Goal: Information Seeking & Learning: Learn about a topic

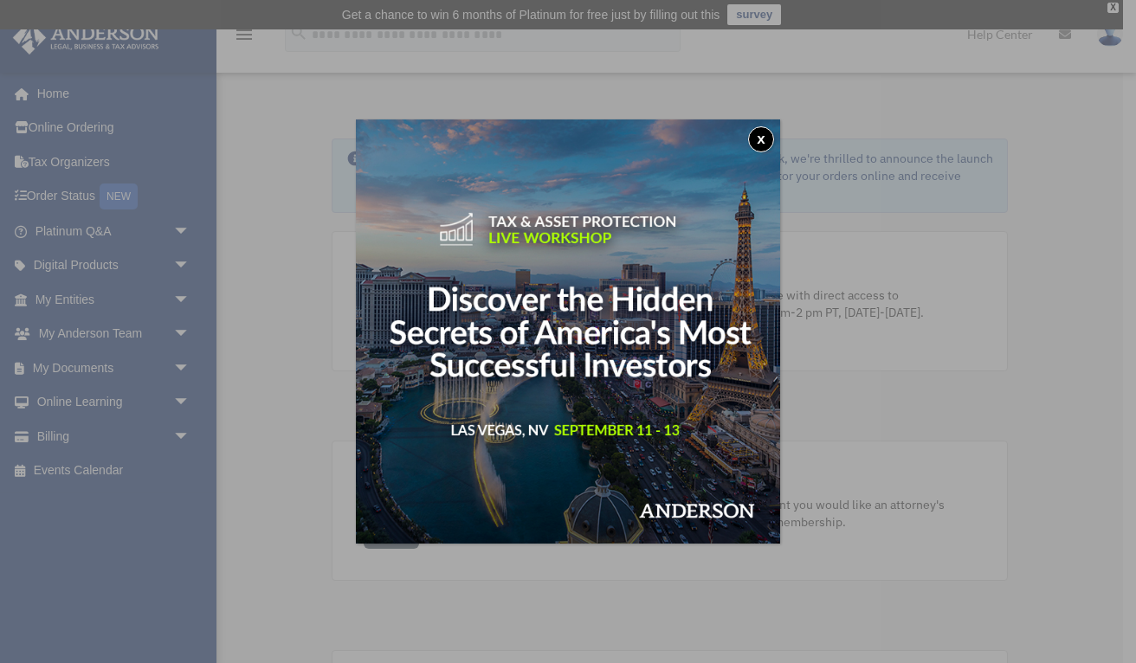
click at [757, 139] on button "x" at bounding box center [761, 139] width 26 height 26
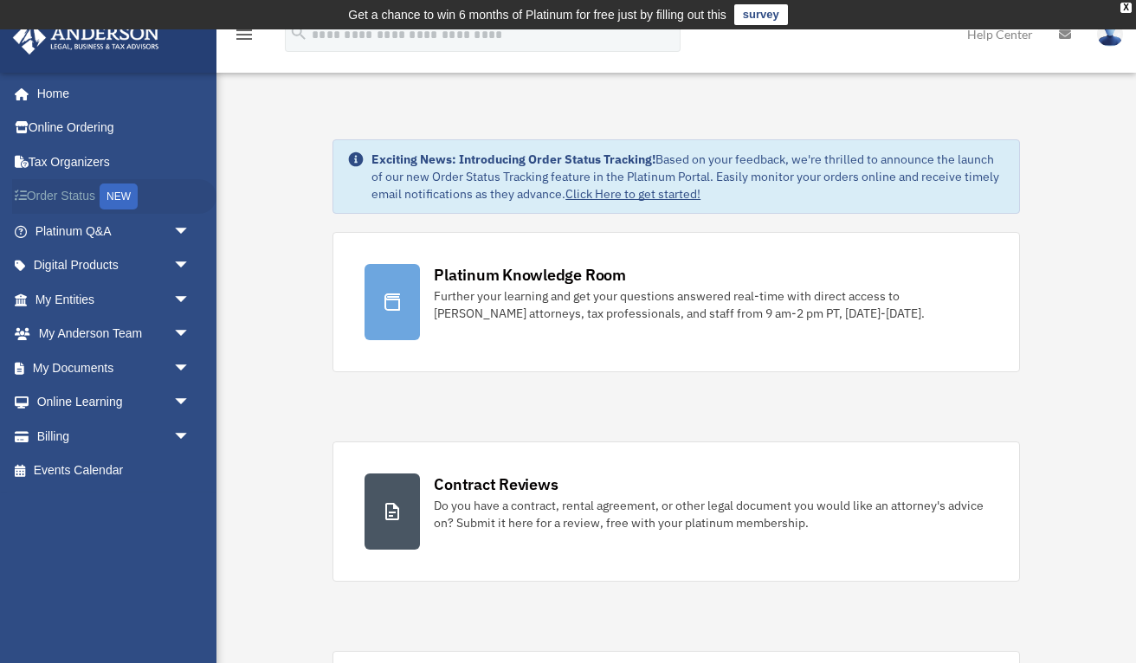
click at [62, 199] on link "Order Status NEW" at bounding box center [114, 196] width 204 height 35
click at [85, 167] on link "Tax Organizers" at bounding box center [114, 162] width 204 height 35
click at [103, 364] on link "My Documents arrow_drop_down" at bounding box center [114, 368] width 204 height 35
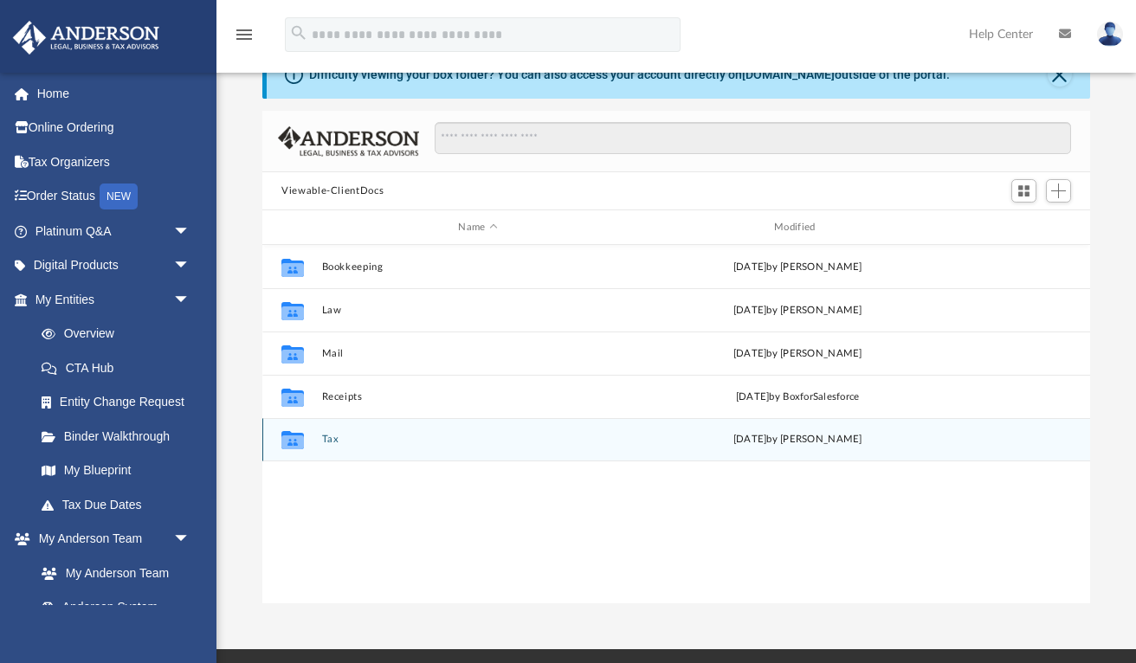
scroll to position [95, 0]
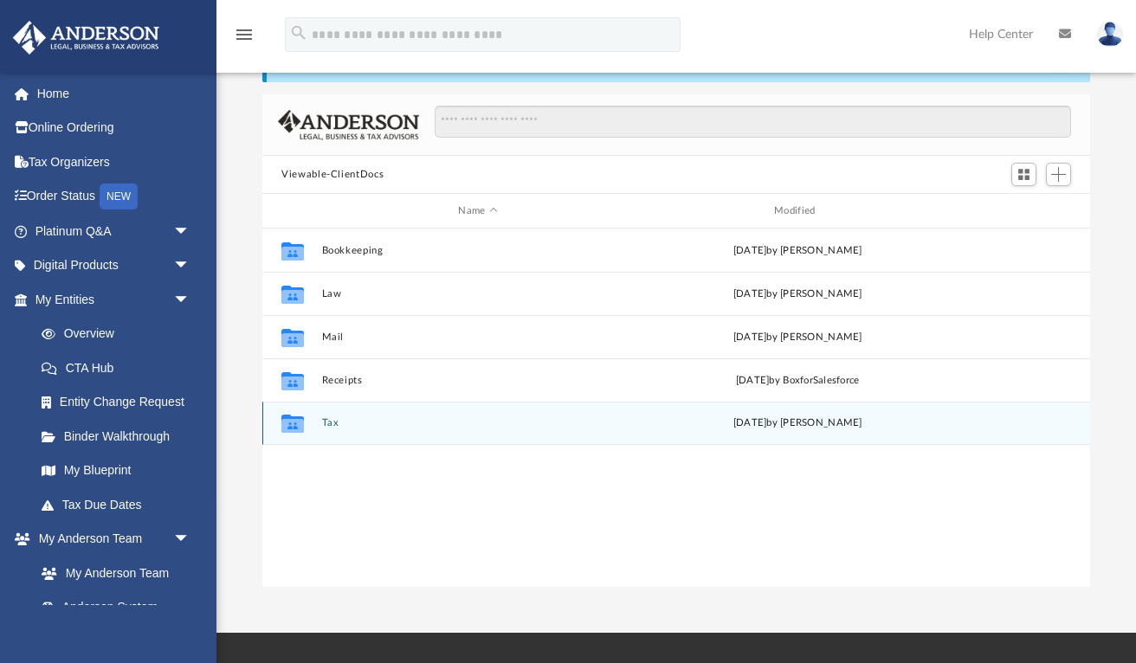
click at [330, 425] on button "Tax" at bounding box center [478, 422] width 313 height 11
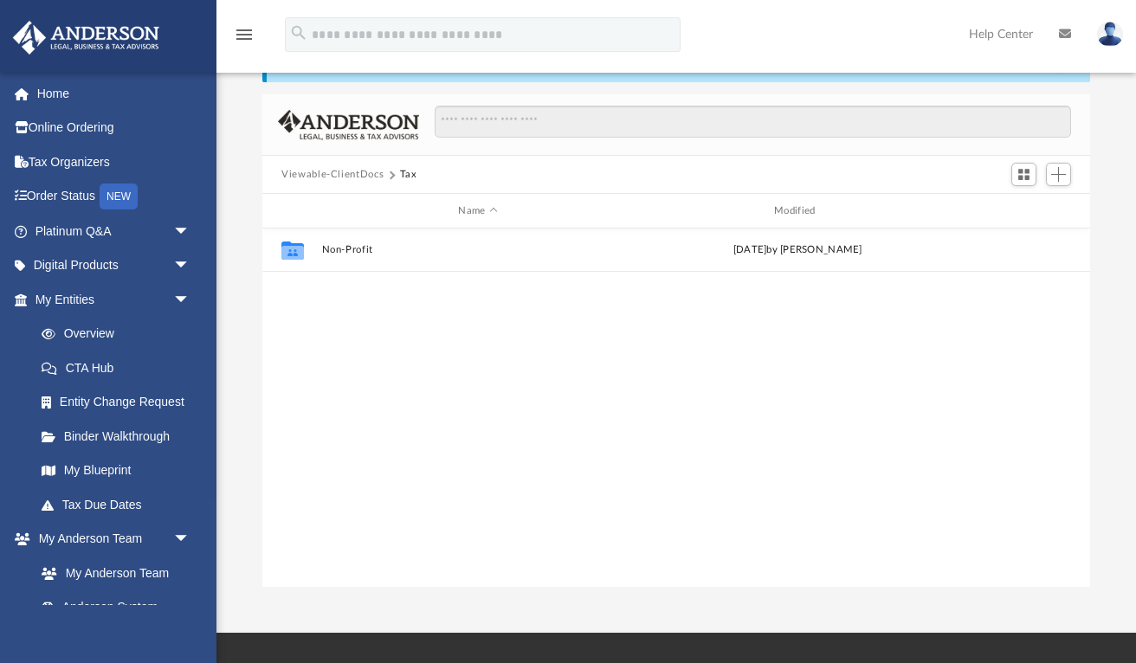
click at [330, 425] on div "Collaborated Folder Non-Profit [DATE] by [PERSON_NAME]" at bounding box center [676, 408] width 828 height 359
click at [330, 425] on div "Collaborated Folder Non-Profit Fri Nov 22 2024 by Linda Ramos" at bounding box center [676, 408] width 828 height 359
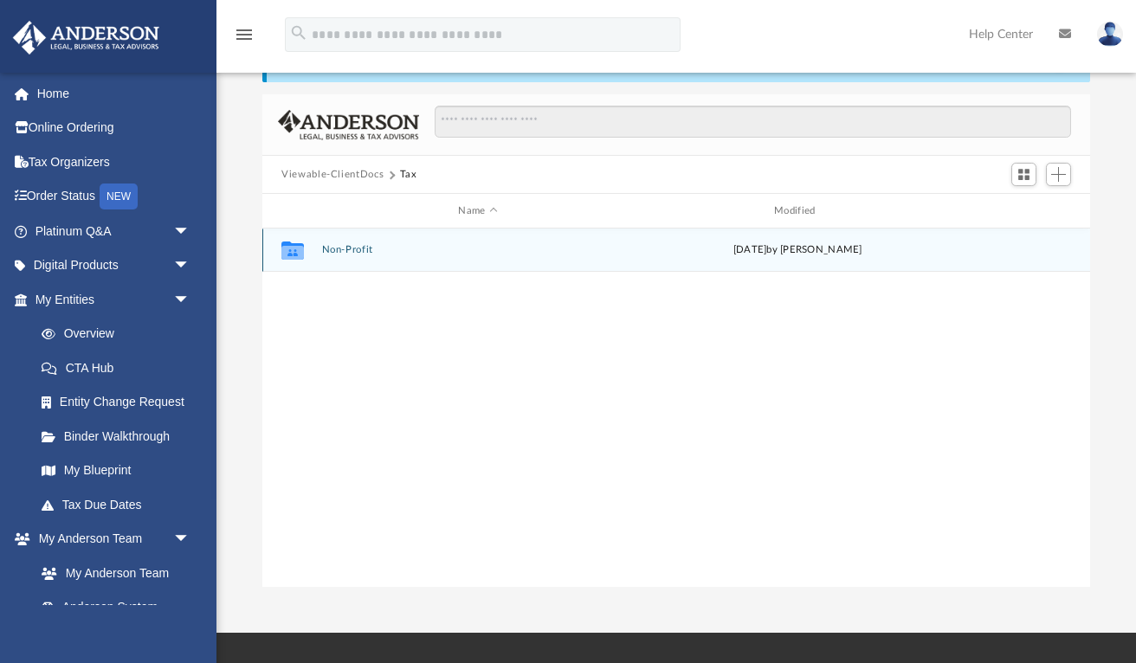
click at [335, 254] on button "Non-Profit" at bounding box center [478, 249] width 313 height 11
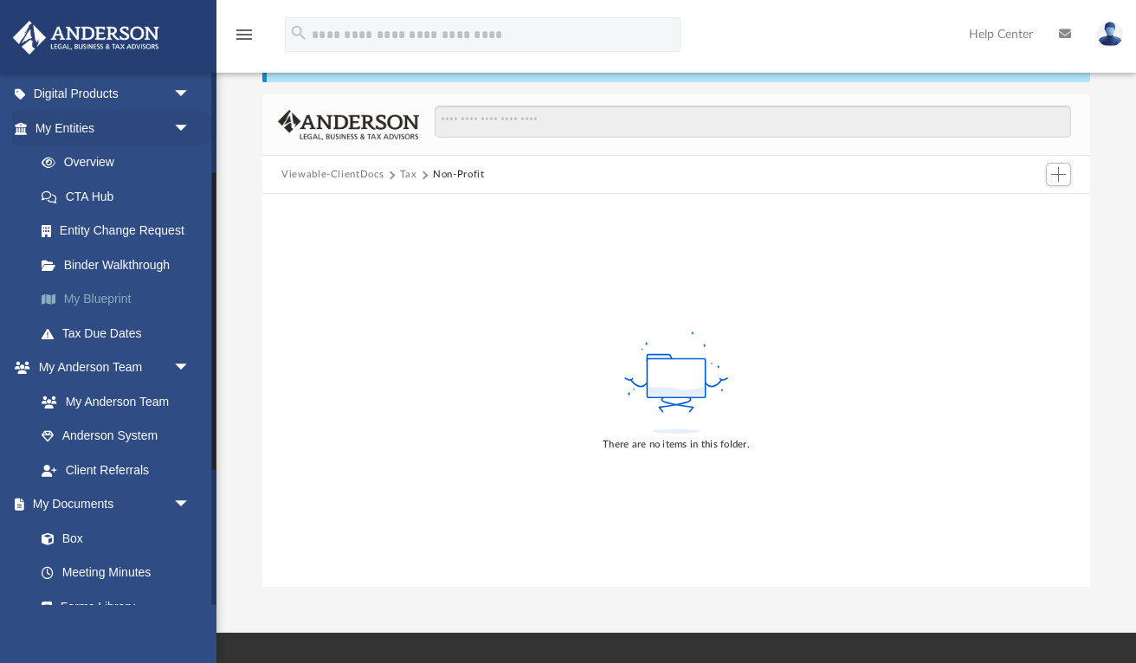
scroll to position [168, 0]
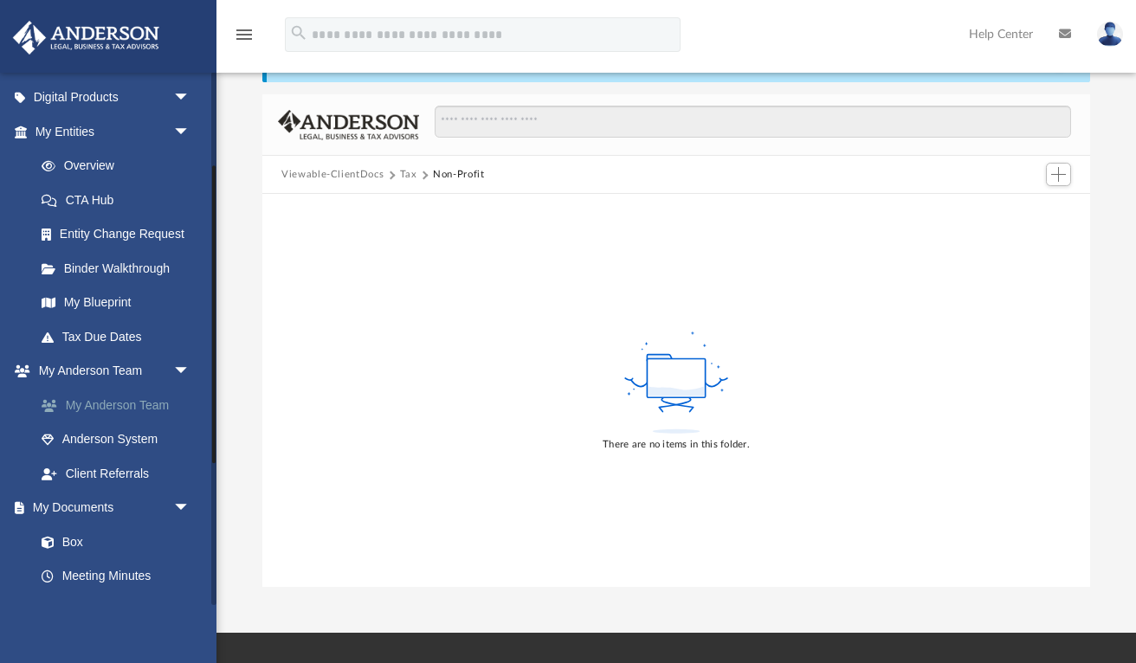
click at [101, 399] on link "My Anderson Team" at bounding box center [120, 405] width 192 height 35
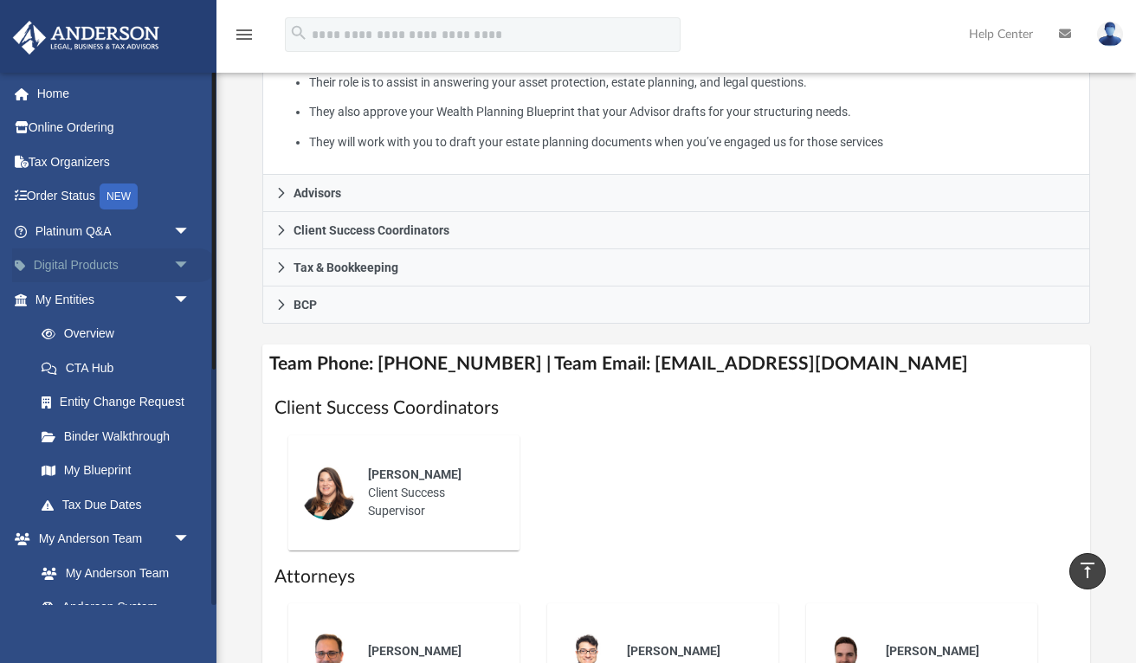
click at [93, 265] on link "Digital Products arrow_drop_down" at bounding box center [114, 265] width 204 height 35
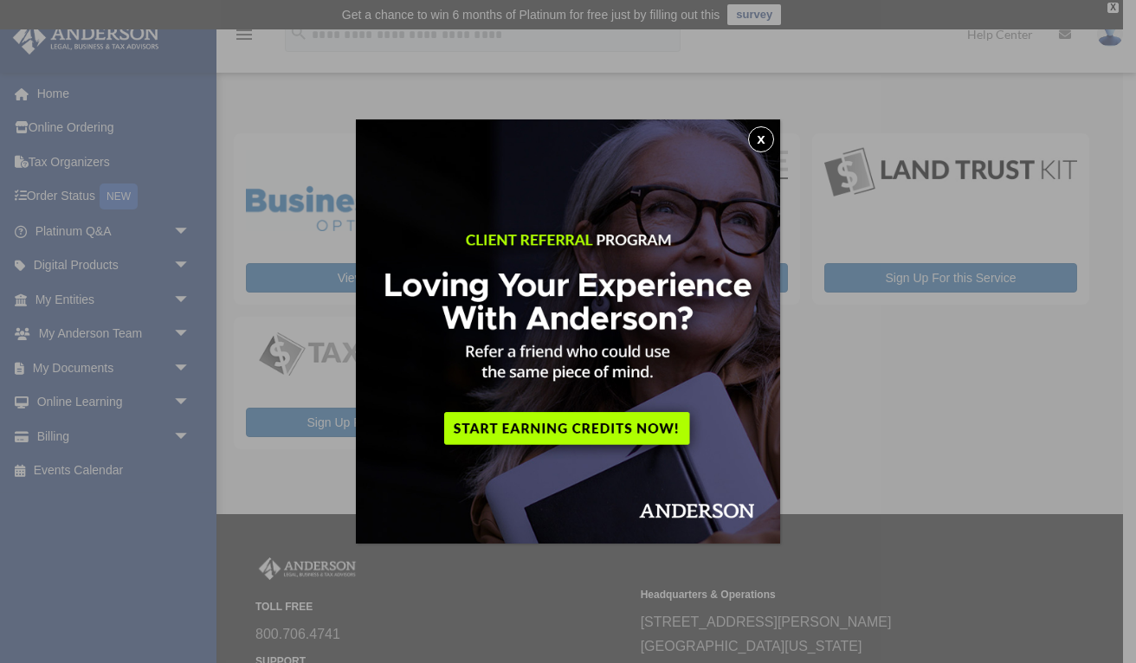
click at [760, 138] on button "x" at bounding box center [761, 139] width 26 height 26
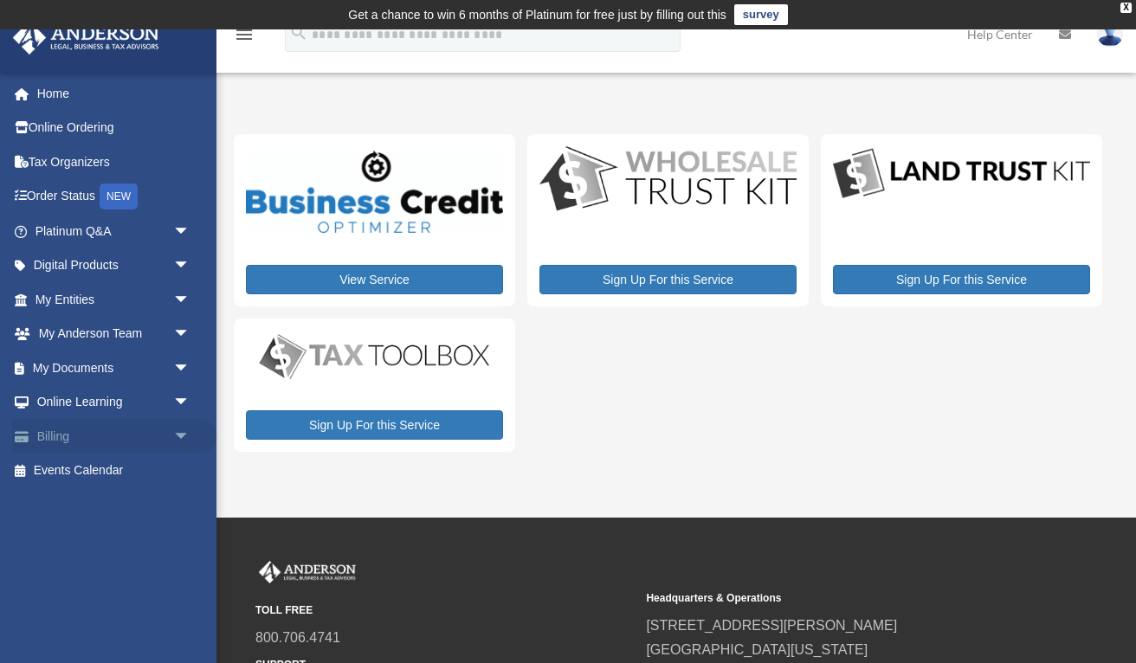
click at [79, 435] on link "Billing arrow_drop_down" at bounding box center [114, 436] width 204 height 35
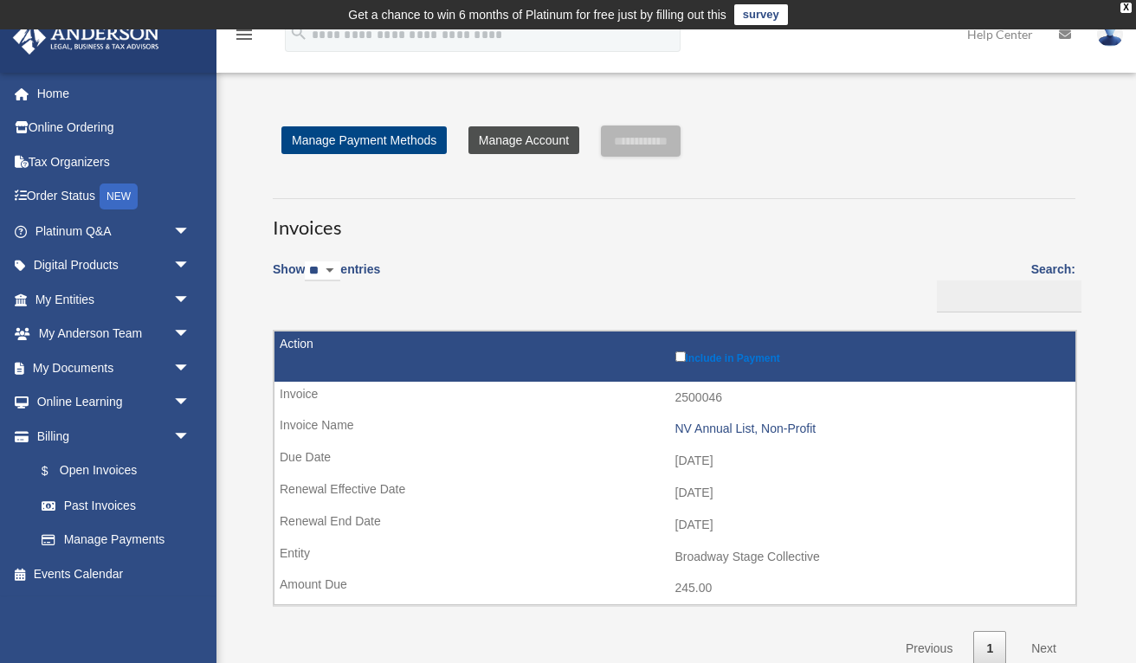
click at [537, 136] on link "Manage Account" at bounding box center [523, 140] width 111 height 28
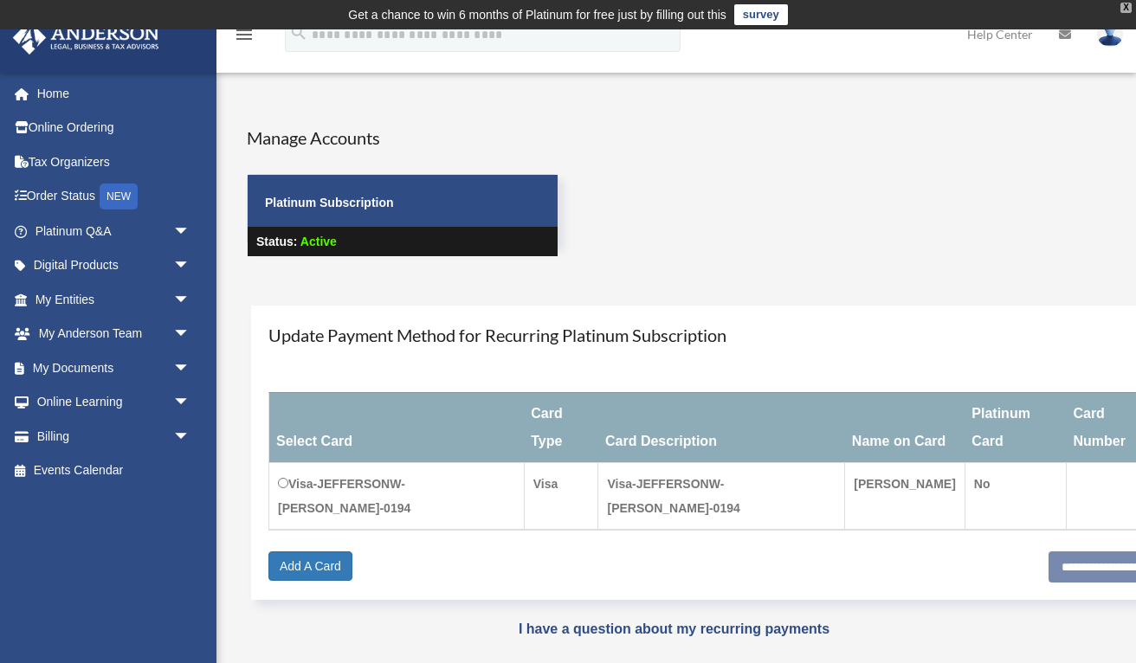
click at [1121, 8] on div "X" at bounding box center [1125, 8] width 11 height 10
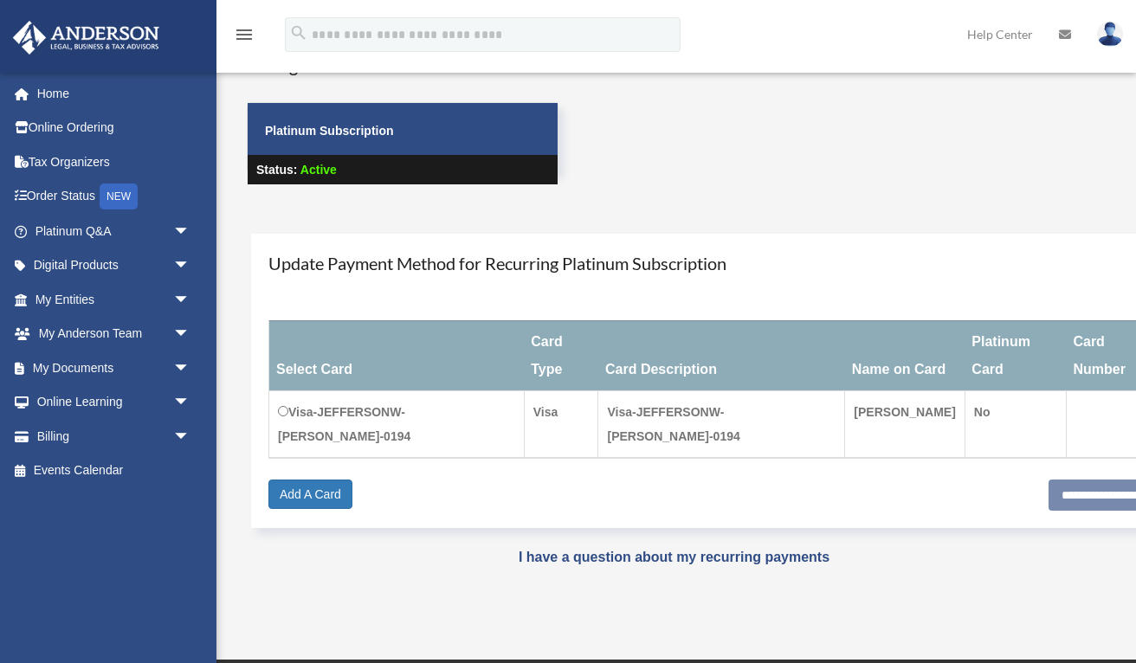
scroll to position [49, 0]
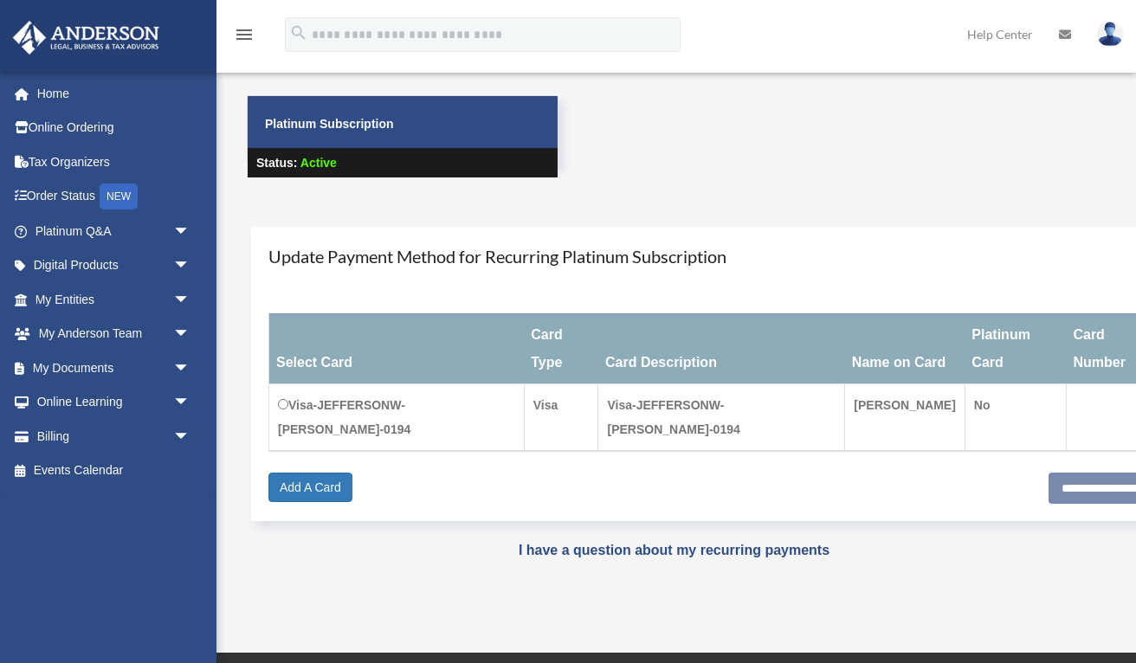
click at [243, 39] on icon "menu" at bounding box center [244, 34] width 21 height 21
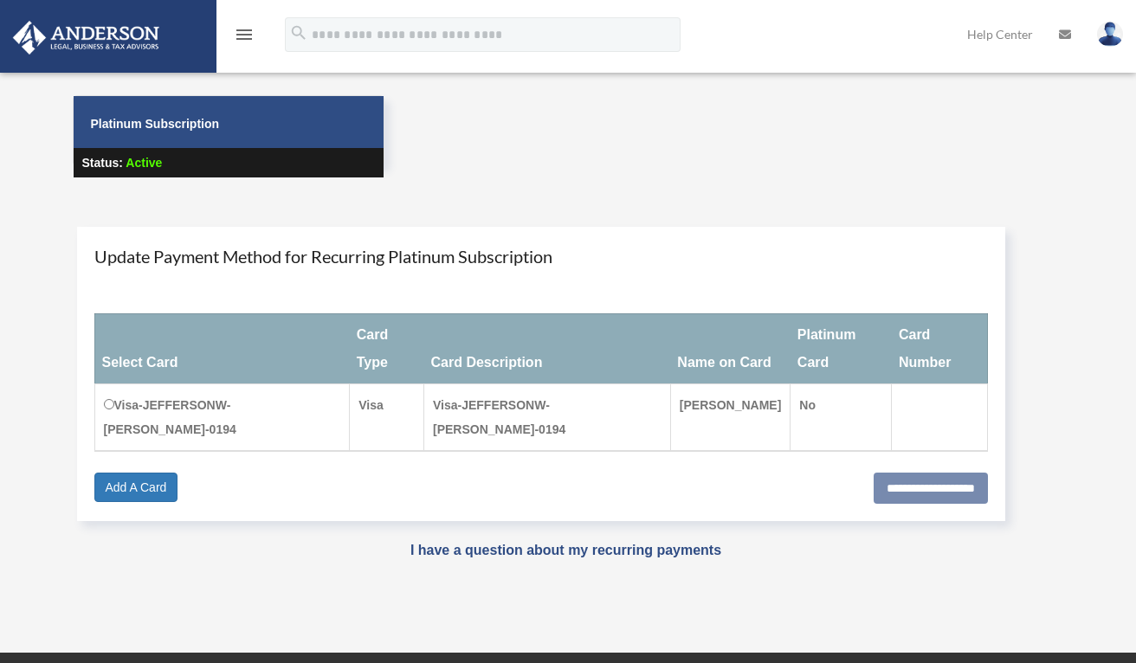
click at [243, 40] on icon "menu" at bounding box center [244, 34] width 21 height 21
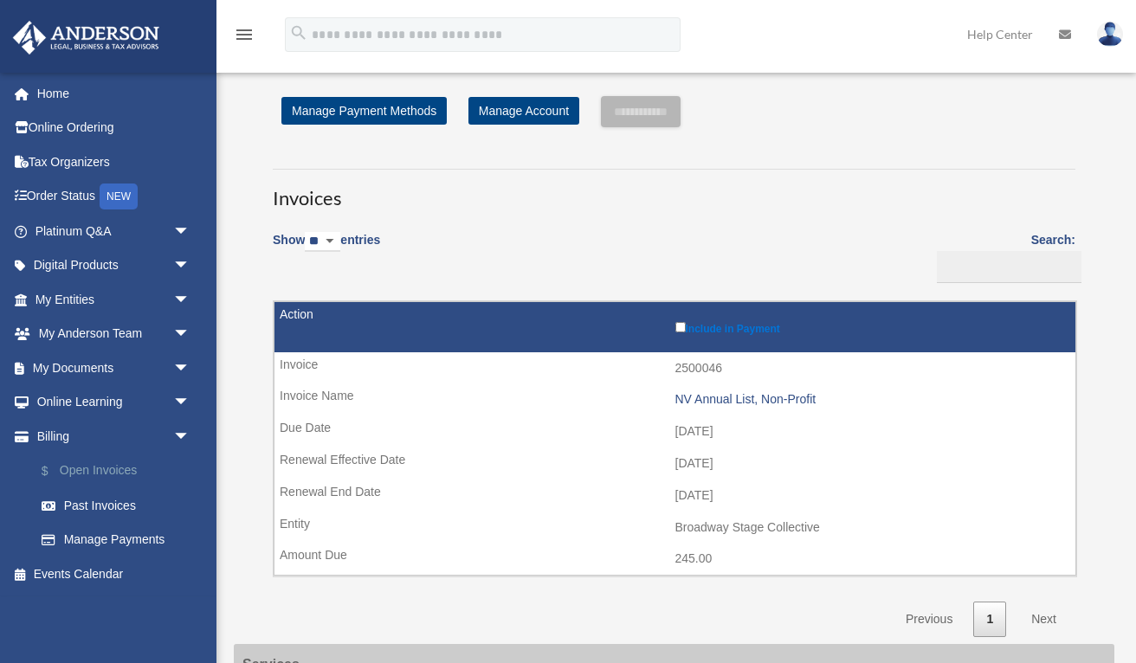
click at [80, 466] on link "$ Open Invoices" at bounding box center [120, 471] width 192 height 35
click at [94, 496] on link "Past Invoices" at bounding box center [116, 505] width 184 height 35
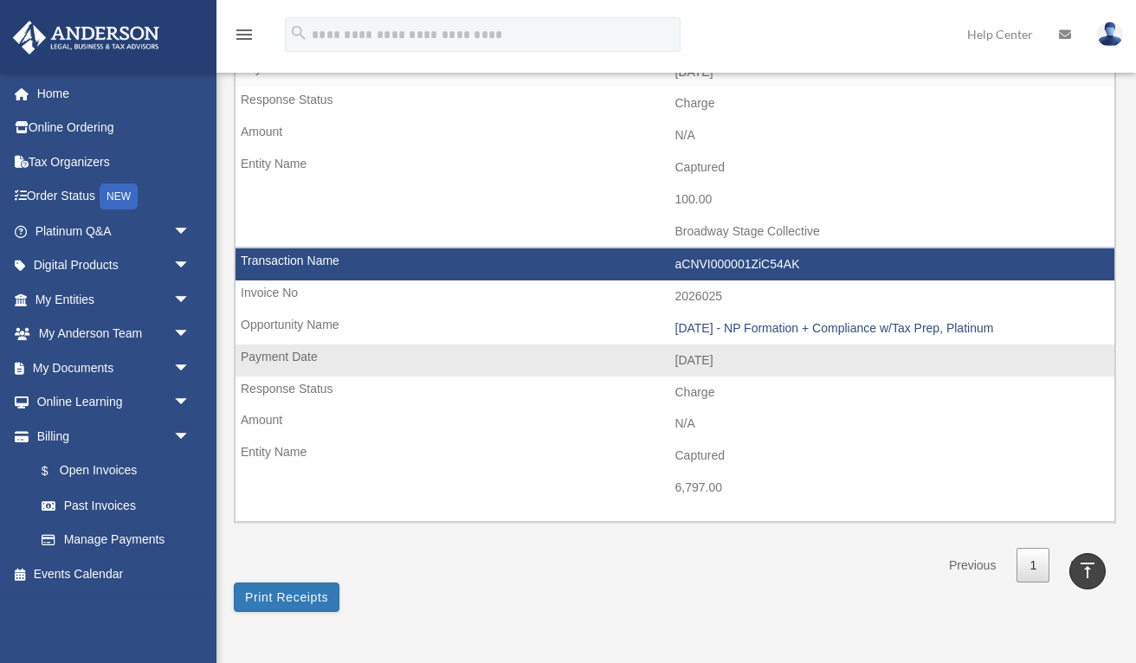
scroll to position [535, 0]
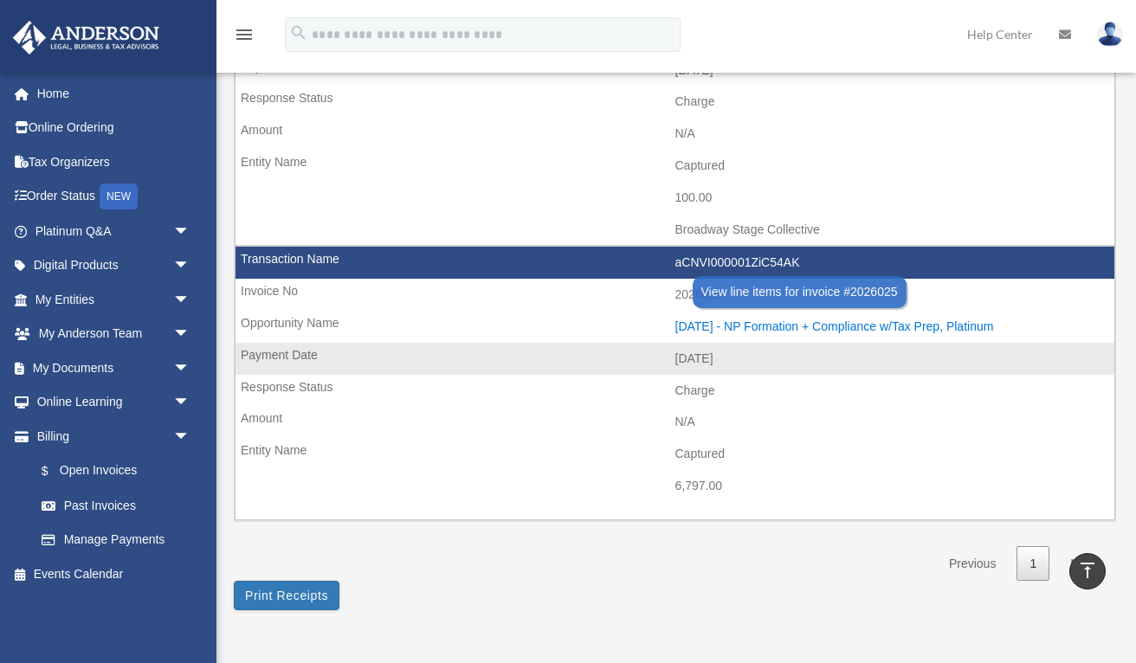
click at [858, 319] on div "2024.11.15 - NP Formation + Compliance w/Tax Prep, Platinum" at bounding box center [890, 326] width 431 height 15
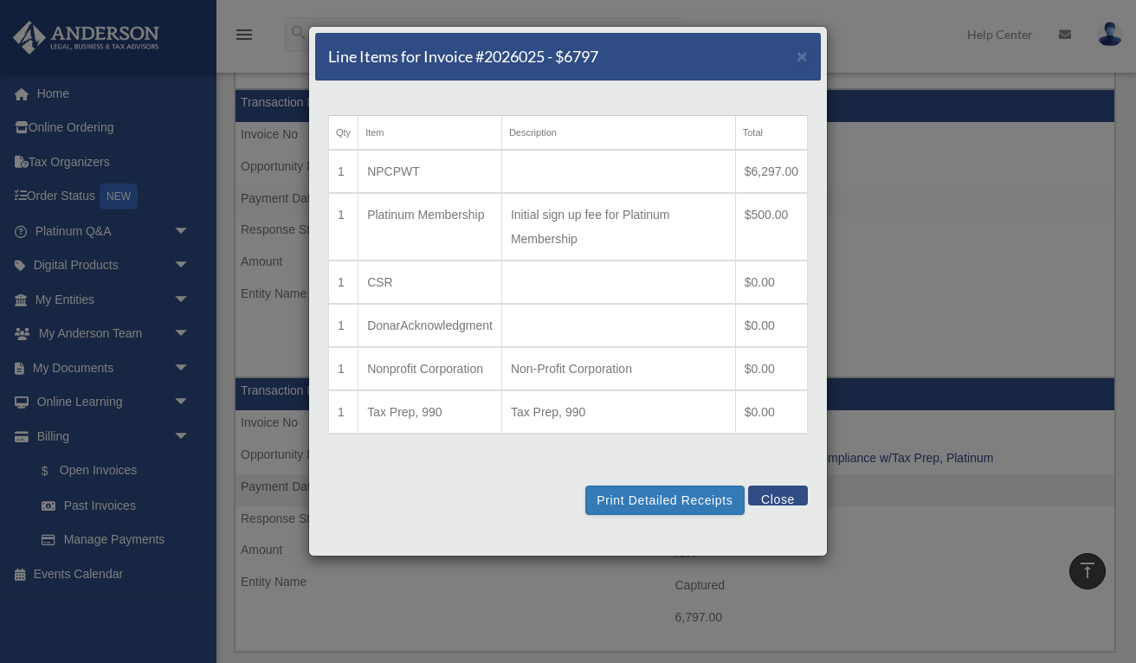
scroll to position [386, 0]
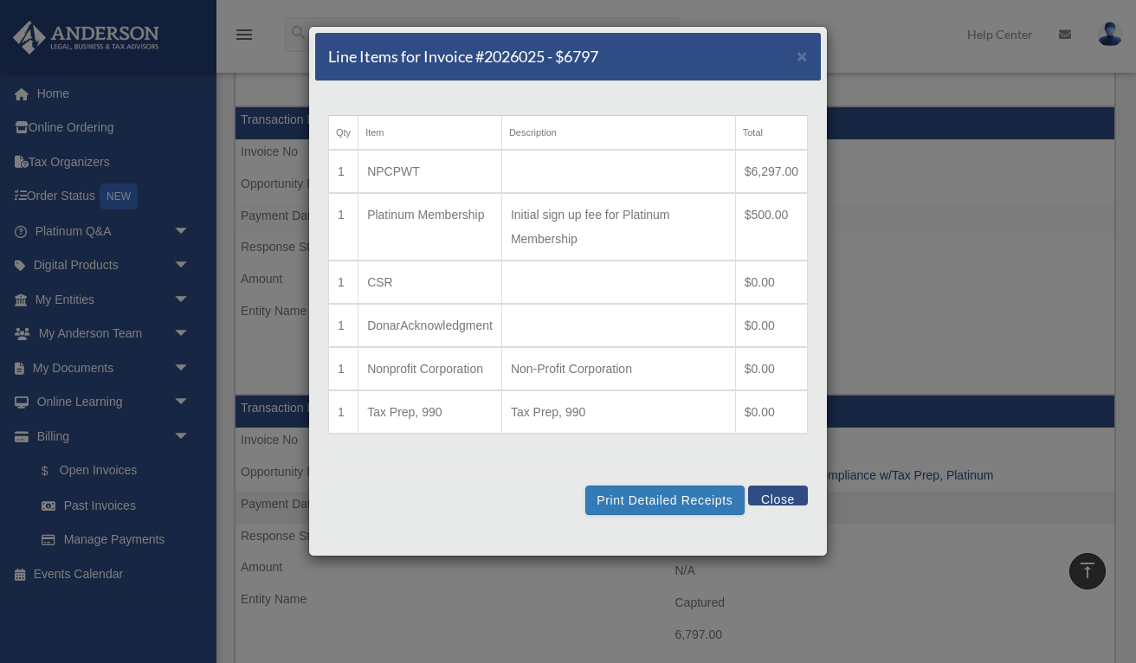
click at [776, 491] on button "Close" at bounding box center [778, 496] width 60 height 20
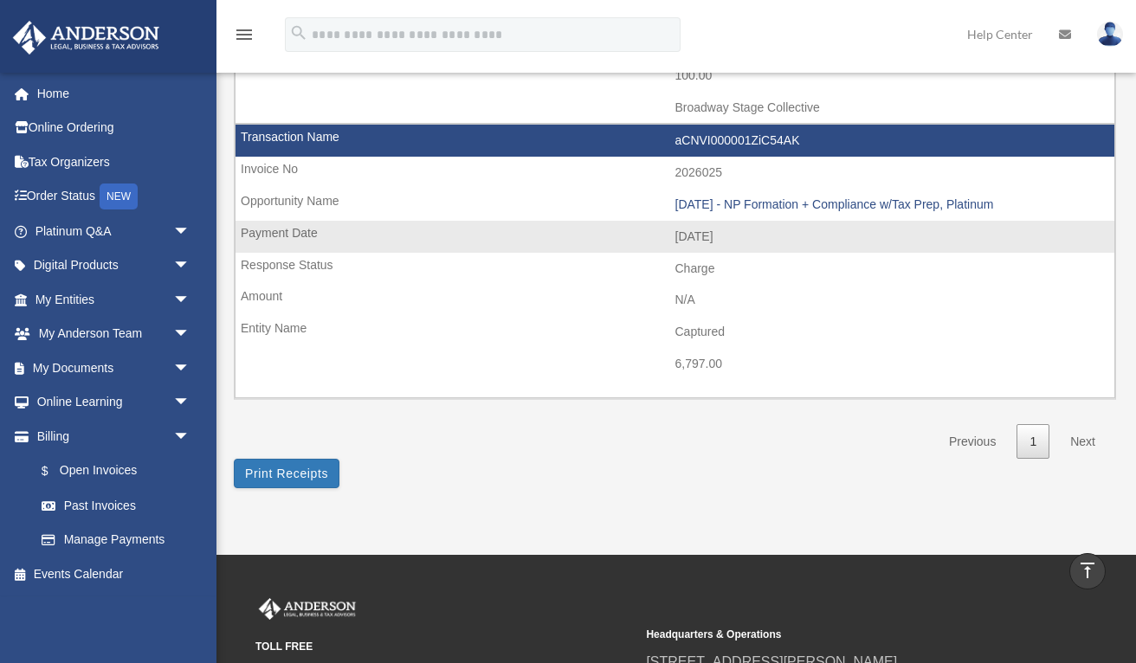
scroll to position [658, 0]
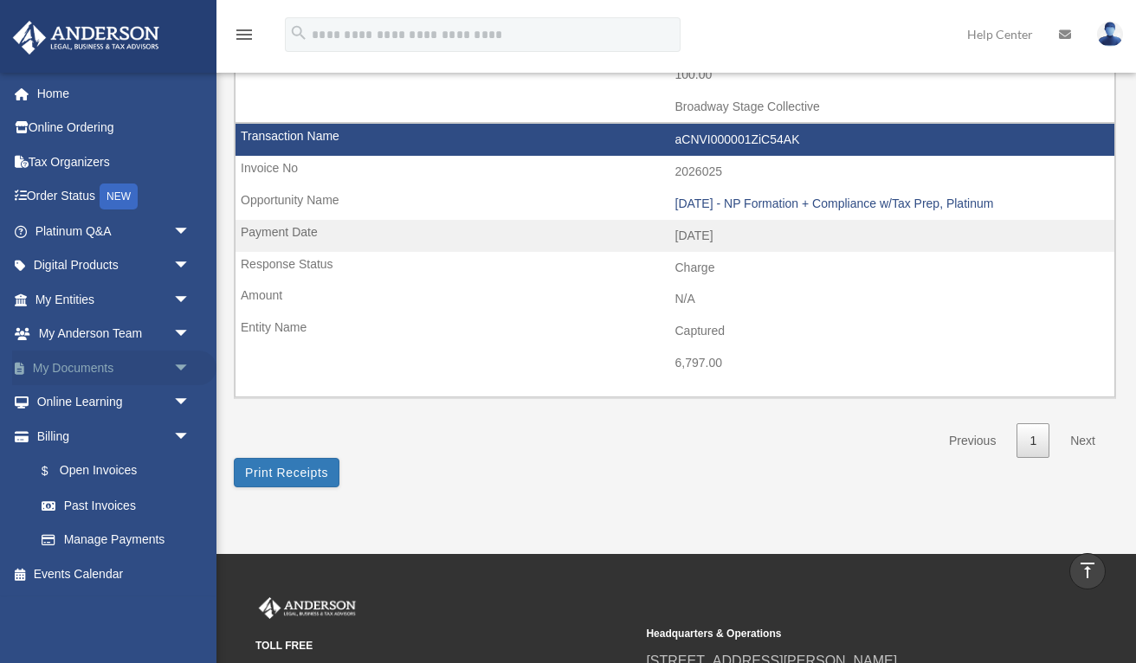
click at [98, 359] on link "My Documents arrow_drop_down" at bounding box center [114, 368] width 204 height 35
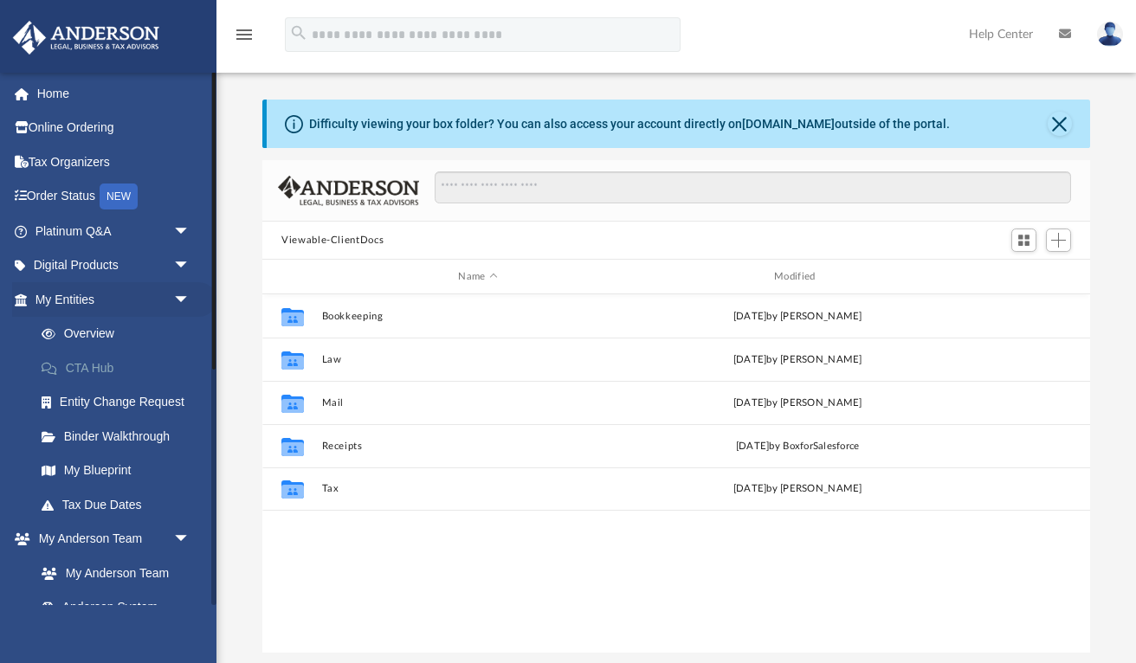
scroll to position [394, 828]
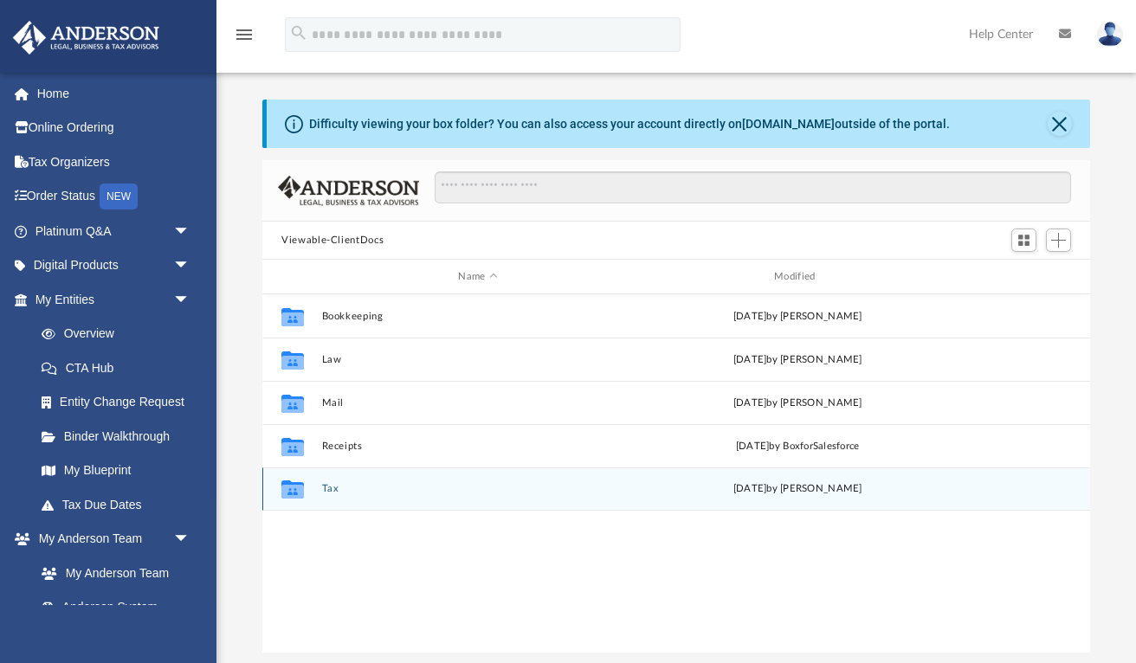
click at [334, 490] on button "Tax" at bounding box center [478, 488] width 313 height 11
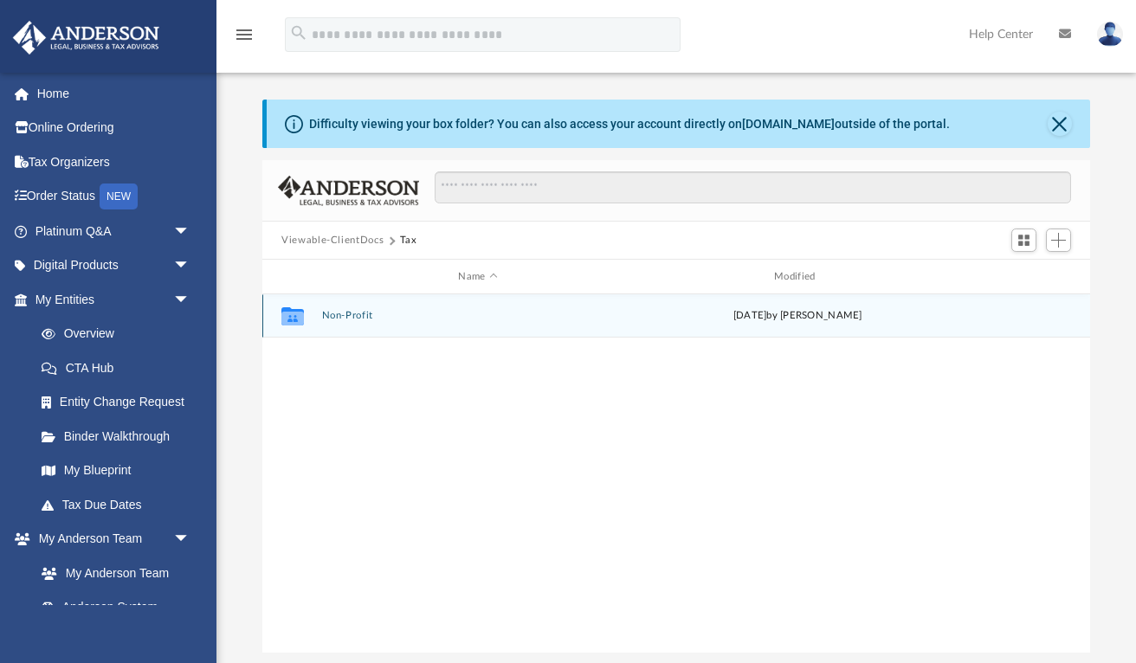
click at [358, 316] on button "Non-Profit" at bounding box center [478, 315] width 313 height 11
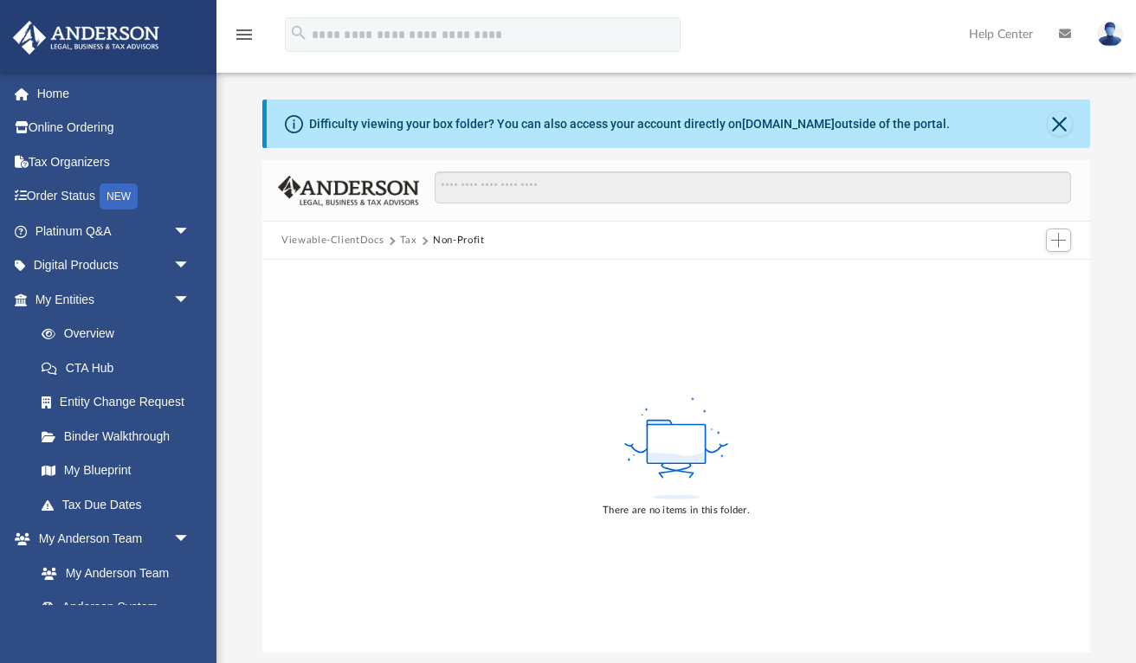
click at [686, 469] on icon at bounding box center [674, 468] width 31 height 20
click at [1057, 238] on span "Add" at bounding box center [1058, 240] width 15 height 15
click at [1031, 279] on li "Upload" at bounding box center [1033, 274] width 55 height 18
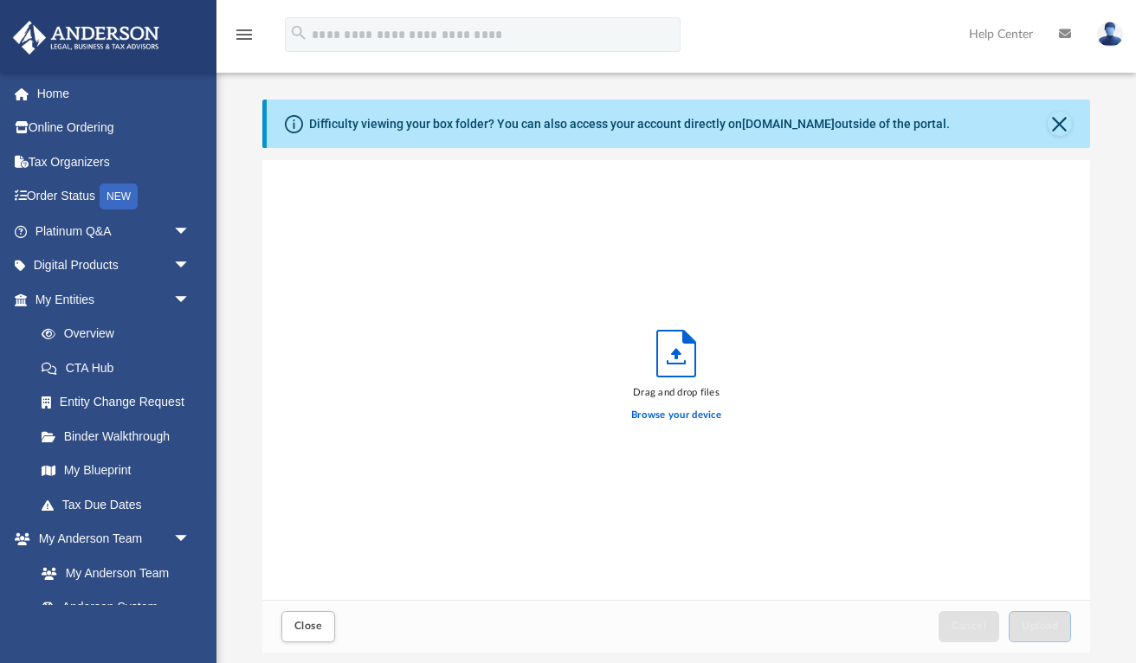
scroll to position [439, 828]
click at [663, 414] on label "Browse your device" at bounding box center [676, 416] width 90 height 16
click at [0, 0] on input "Browse your device" at bounding box center [0, 0] width 0 height 0
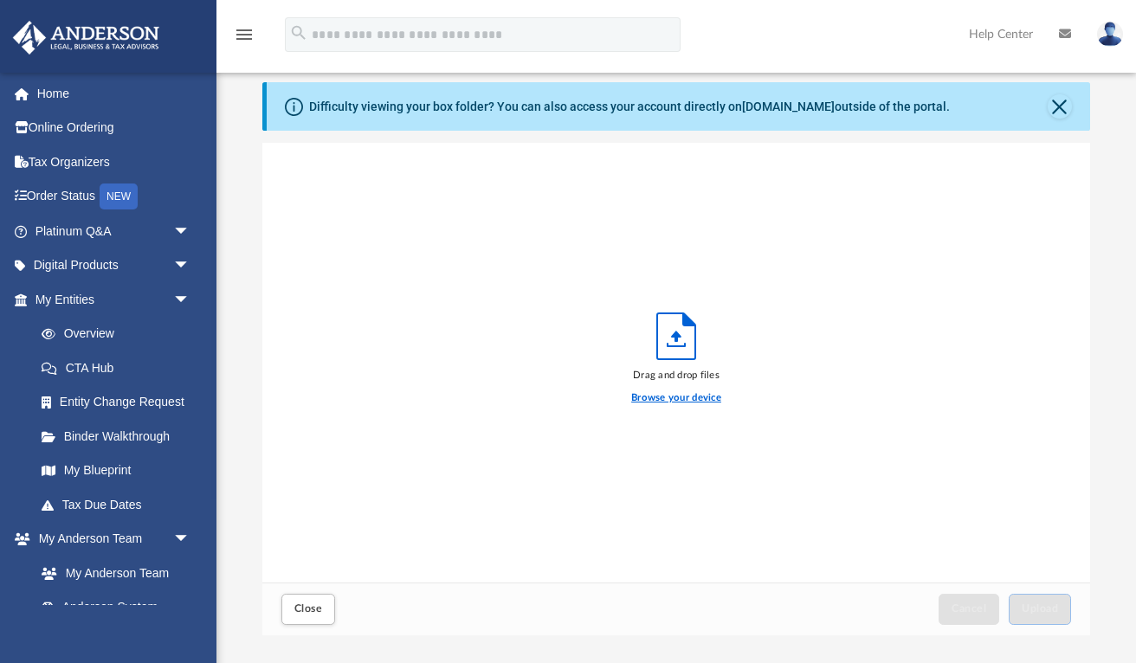
scroll to position [33, 0]
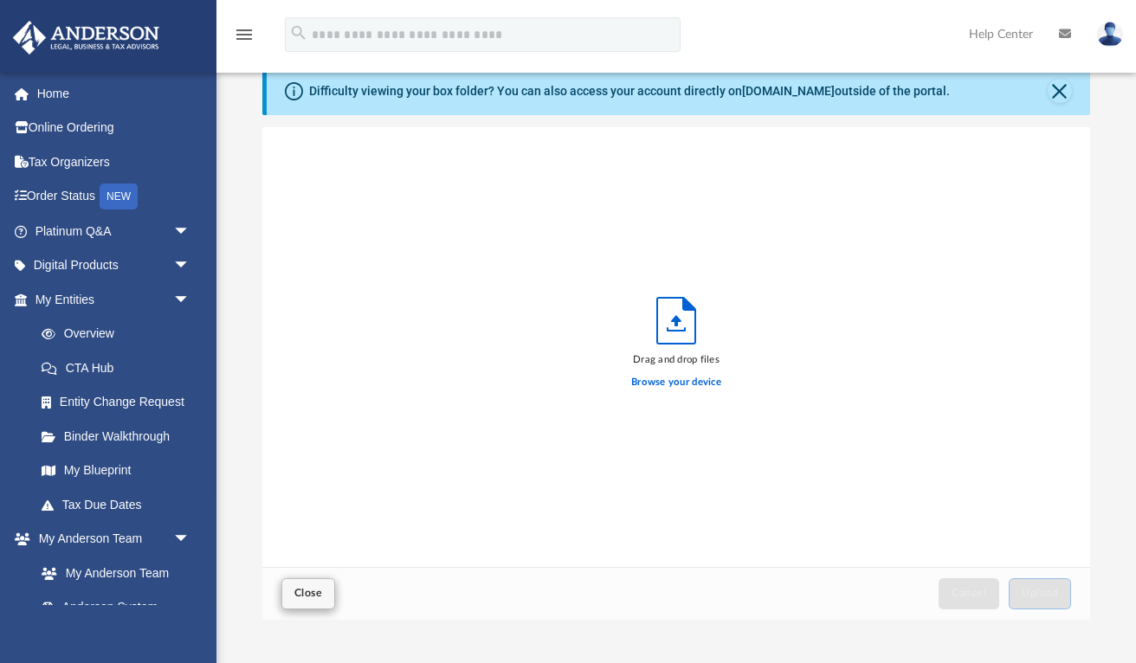
click at [325, 594] on button "Close" at bounding box center [308, 593] width 54 height 30
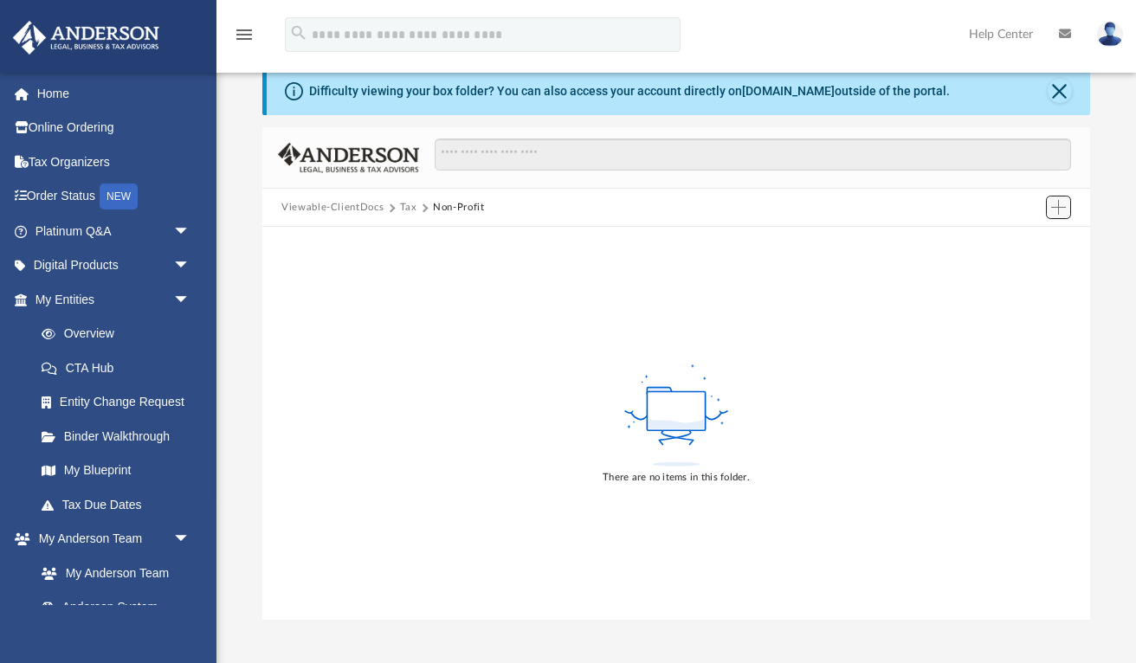
click at [1059, 204] on span "Add" at bounding box center [1058, 207] width 15 height 15
click at [1028, 266] on li "New Folder" at bounding box center [1033, 269] width 55 height 18
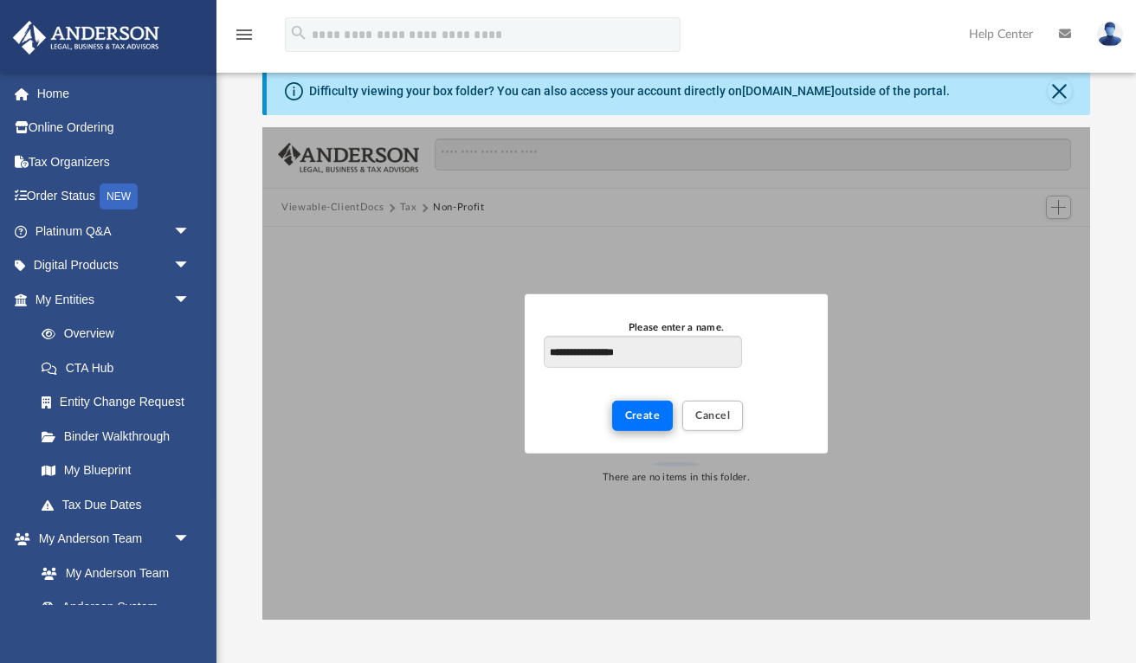
type input "**********"
click at [635, 417] on span "Create" at bounding box center [642, 415] width 35 height 10
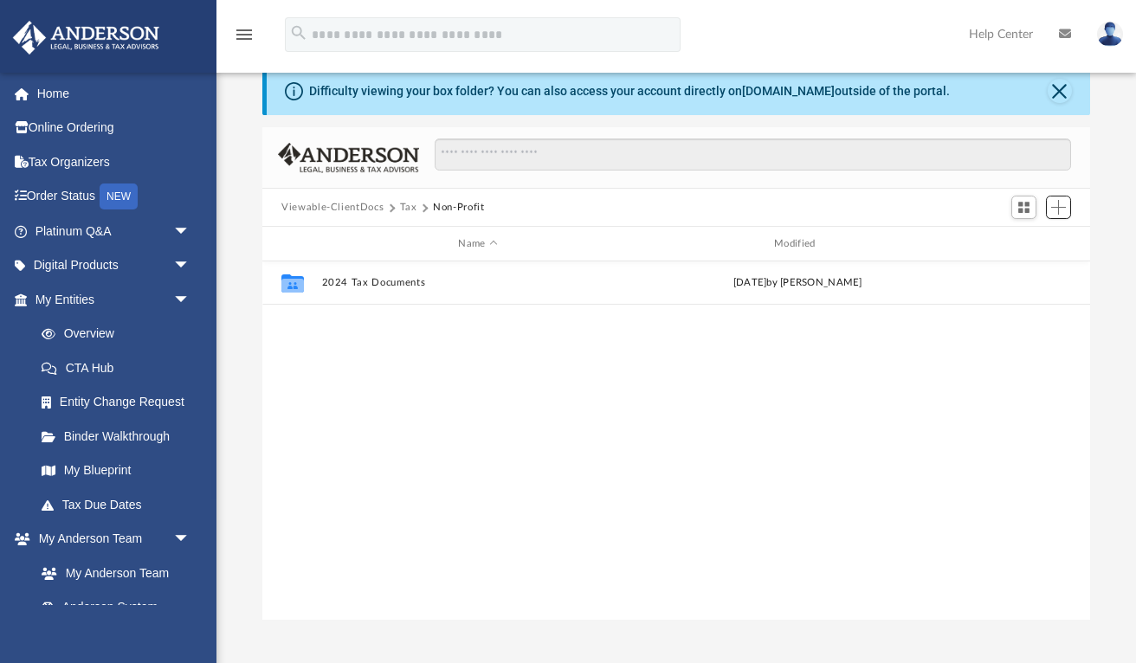
scroll to position [394, 828]
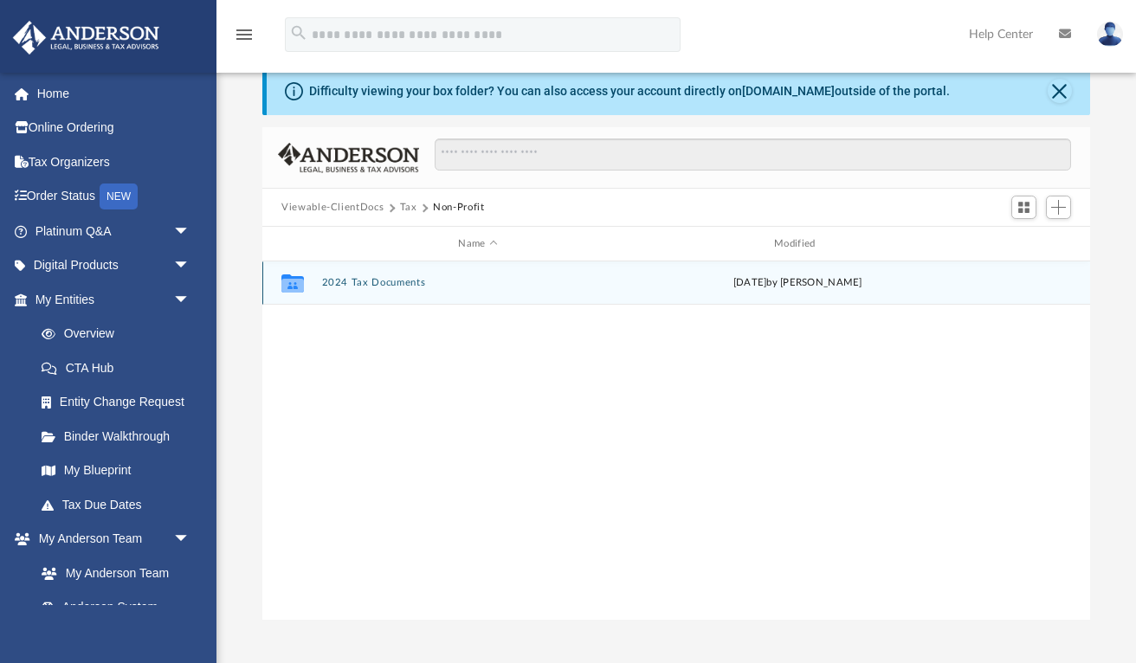
click at [405, 288] on div "Collaborated Folder 2024 Tax Documents today by Jeff Tidwell" at bounding box center [676, 282] width 828 height 43
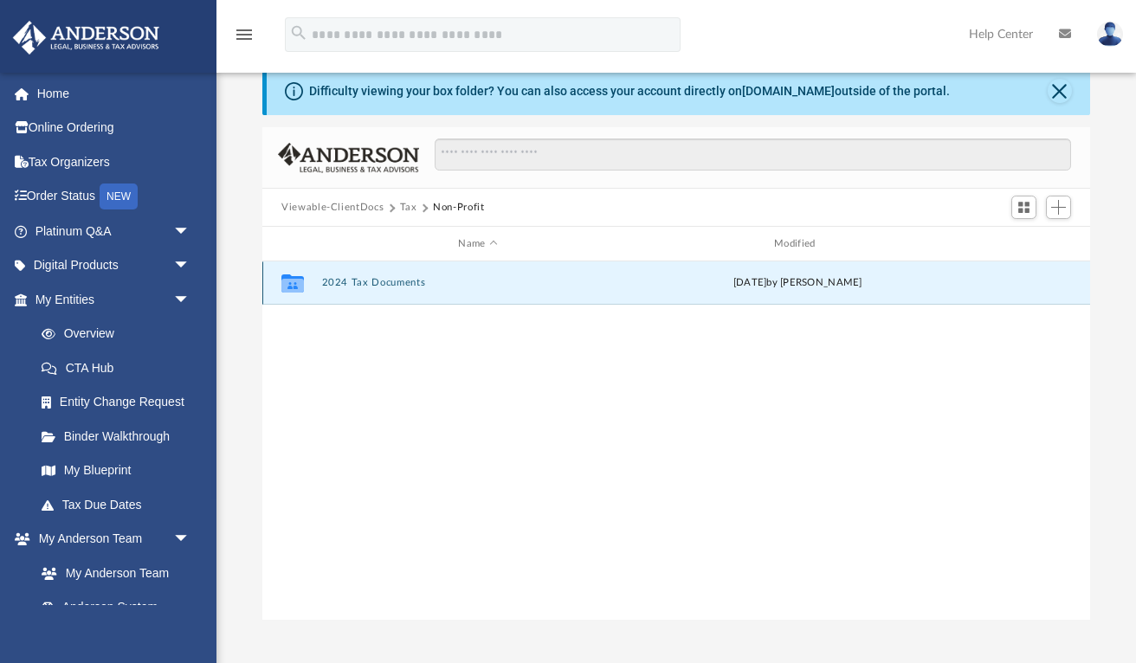
click at [286, 278] on icon "grid" at bounding box center [292, 283] width 23 height 18
click at [600, 293] on div "Collaborated Folder 2024 Tax Documents today by Jeff Tidwell" at bounding box center [676, 282] width 828 height 43
click at [289, 281] on icon "grid" at bounding box center [292, 286] width 23 height 14
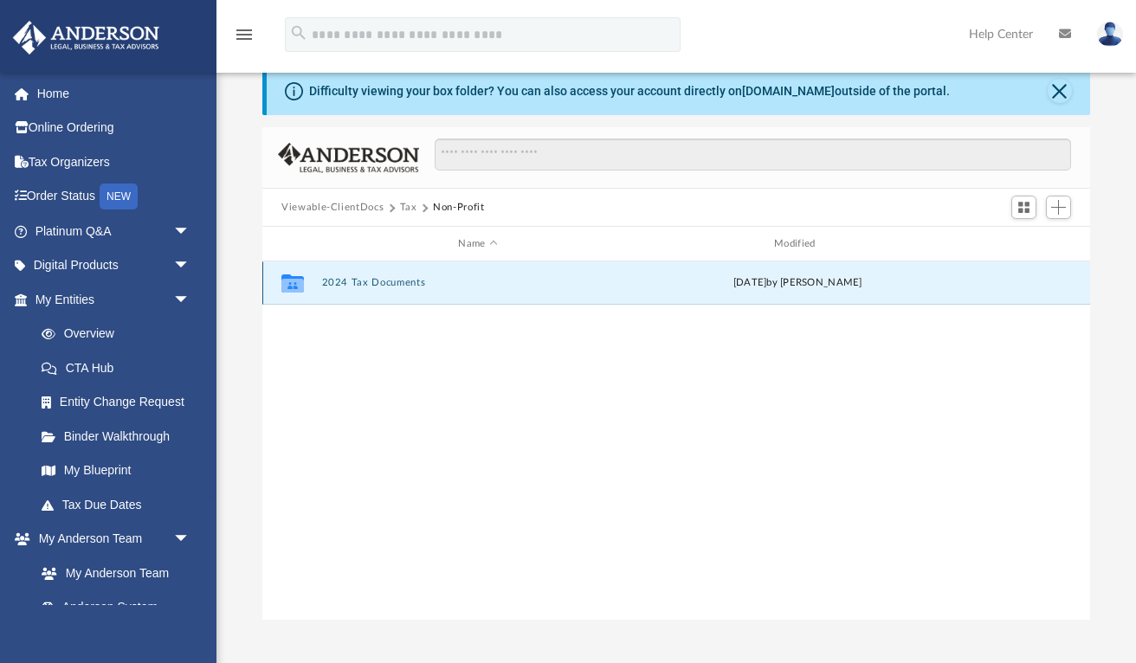
click at [289, 281] on icon "grid" at bounding box center [292, 286] width 23 height 14
click at [1022, 211] on span "Switch to Grid View" at bounding box center [1023, 207] width 15 height 15
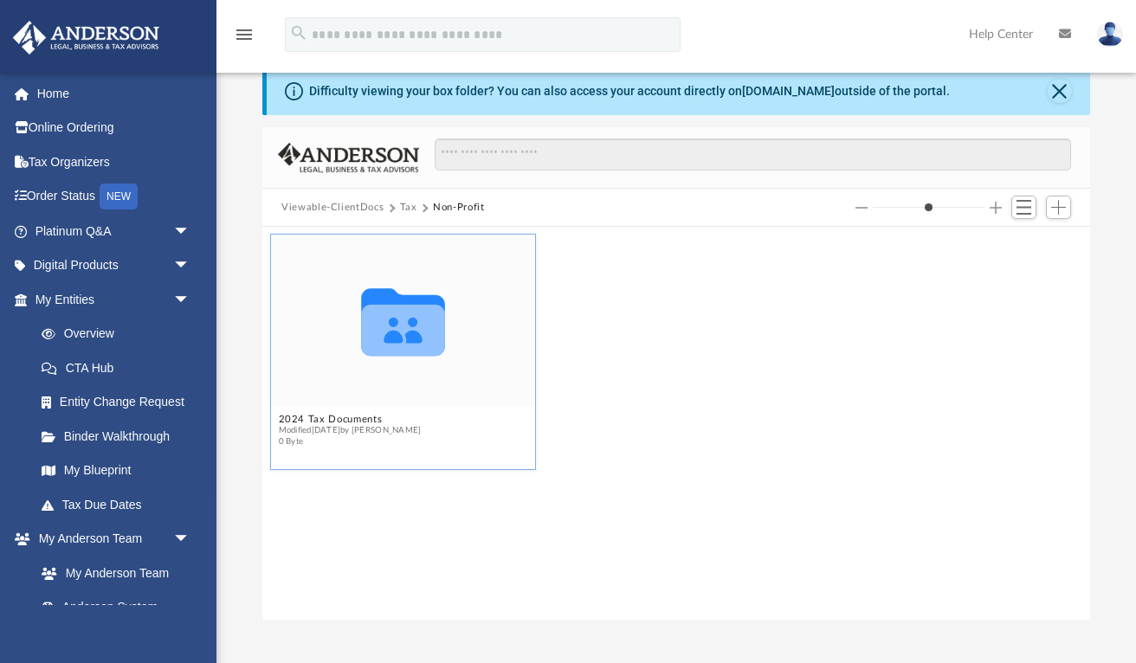
click at [412, 343] on icon "grid" at bounding box center [403, 322] width 84 height 68
click at [405, 331] on icon "grid" at bounding box center [403, 330] width 84 height 51
click at [409, 209] on button "Tax" at bounding box center [408, 208] width 17 height 16
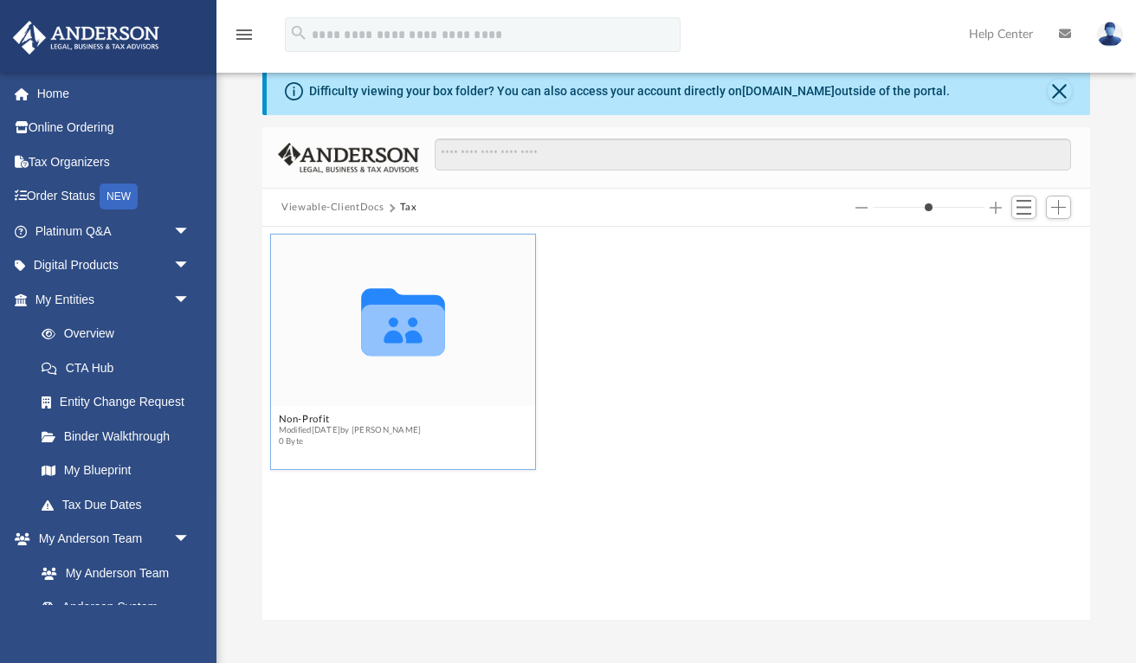
click at [403, 325] on icon "grid" at bounding box center [403, 330] width 84 height 51
click at [399, 320] on icon "grid" at bounding box center [403, 330] width 84 height 51
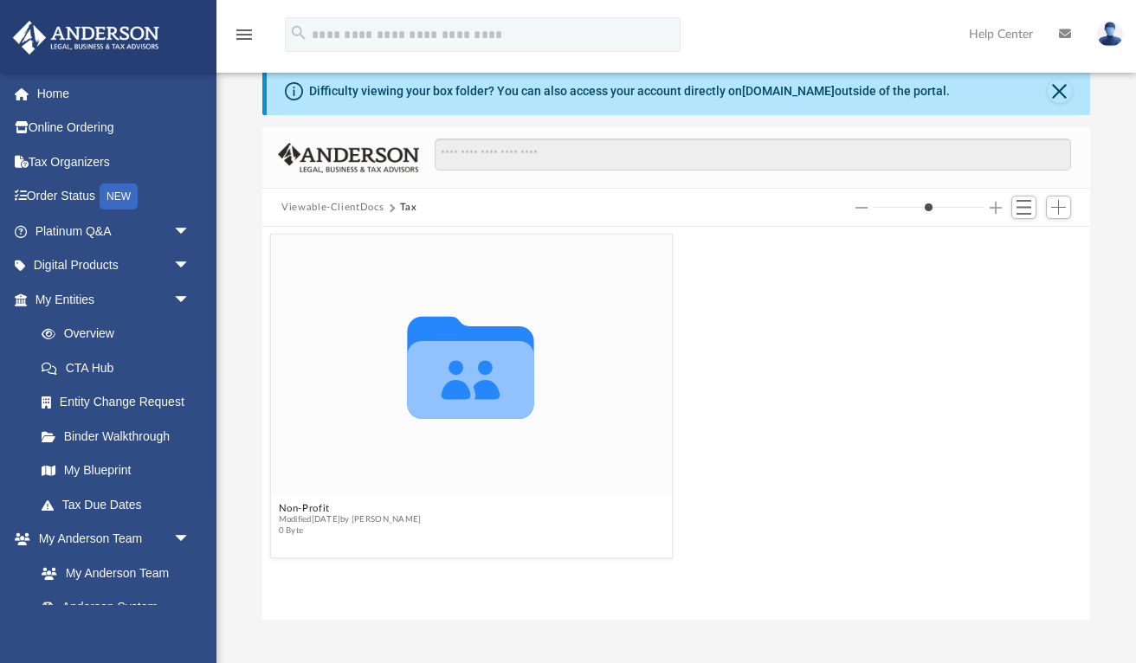
type input "*"
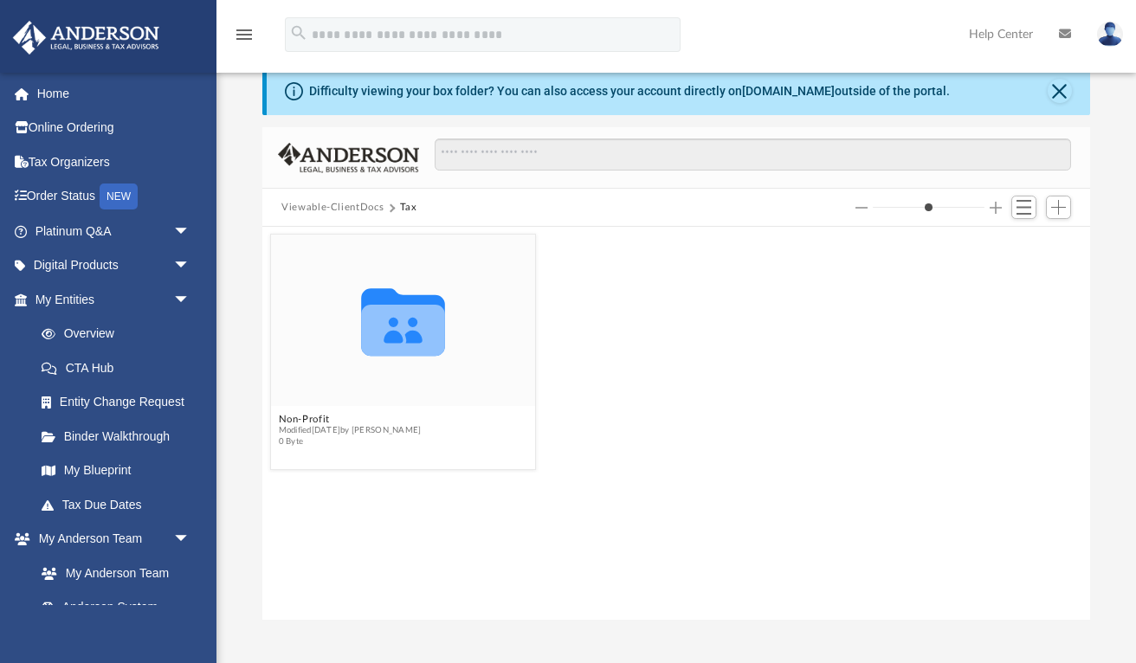
drag, startPoint x: 879, startPoint y: 203, endPoint x: 841, endPoint y: 219, distance: 41.2
click at [841, 219] on div "Viewable-ClientDocs Tax" at bounding box center [676, 208] width 828 height 38
click at [405, 322] on icon "grid" at bounding box center [403, 330] width 84 height 51
click at [1016, 210] on button "Switch to List View" at bounding box center [1024, 208] width 26 height 24
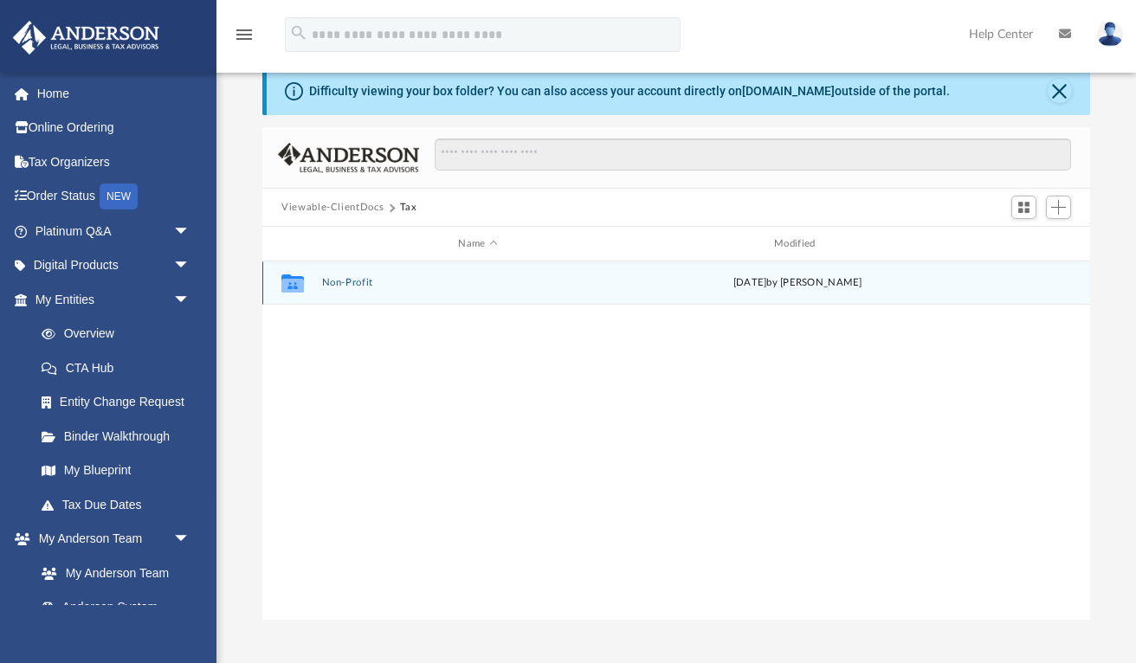
click at [290, 286] on icon "grid" at bounding box center [292, 283] width 23 height 18
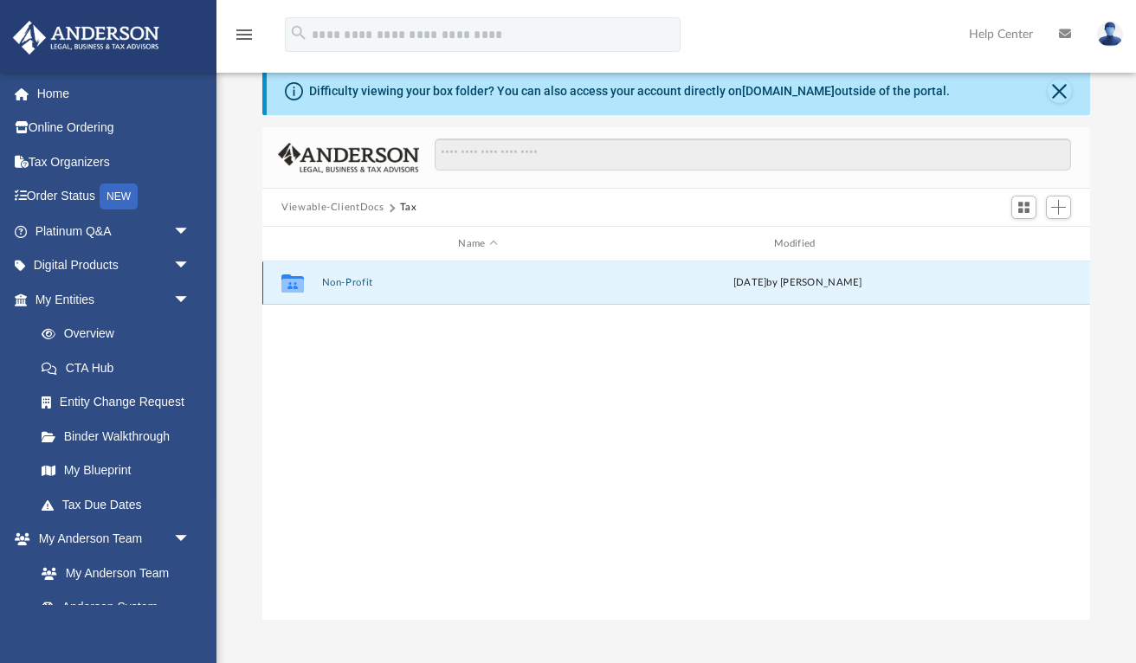
click at [290, 286] on icon "grid" at bounding box center [292, 283] width 23 height 18
click at [293, 279] on icon "grid" at bounding box center [292, 286] width 23 height 14
click at [1055, 92] on button "Close" at bounding box center [1059, 91] width 24 height 24
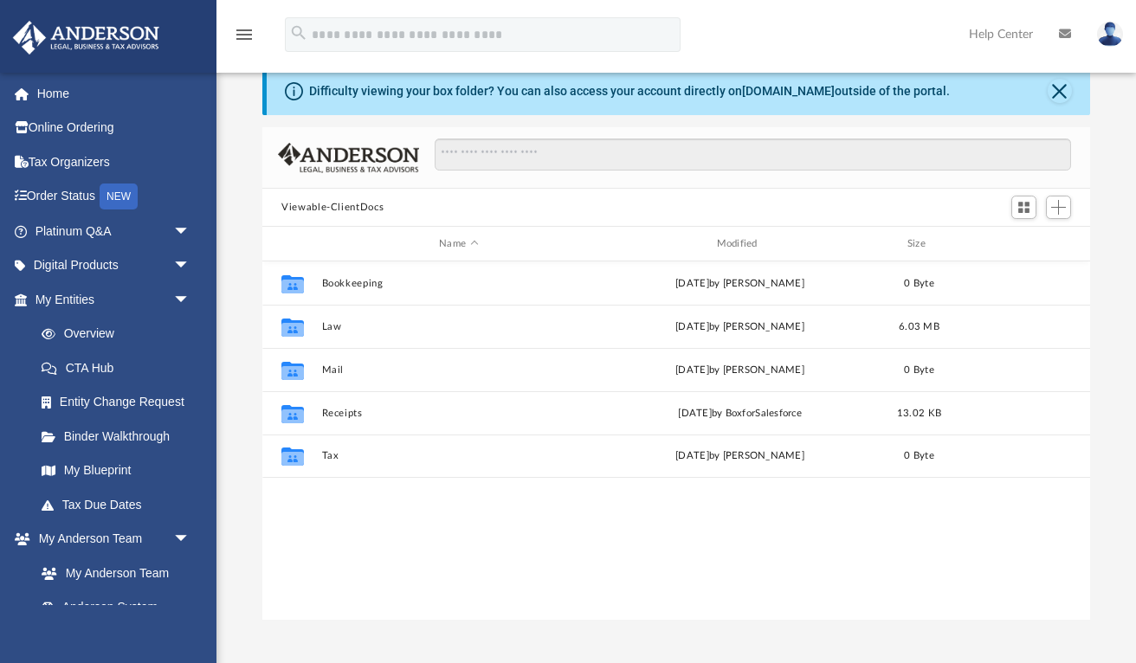
scroll to position [394, 828]
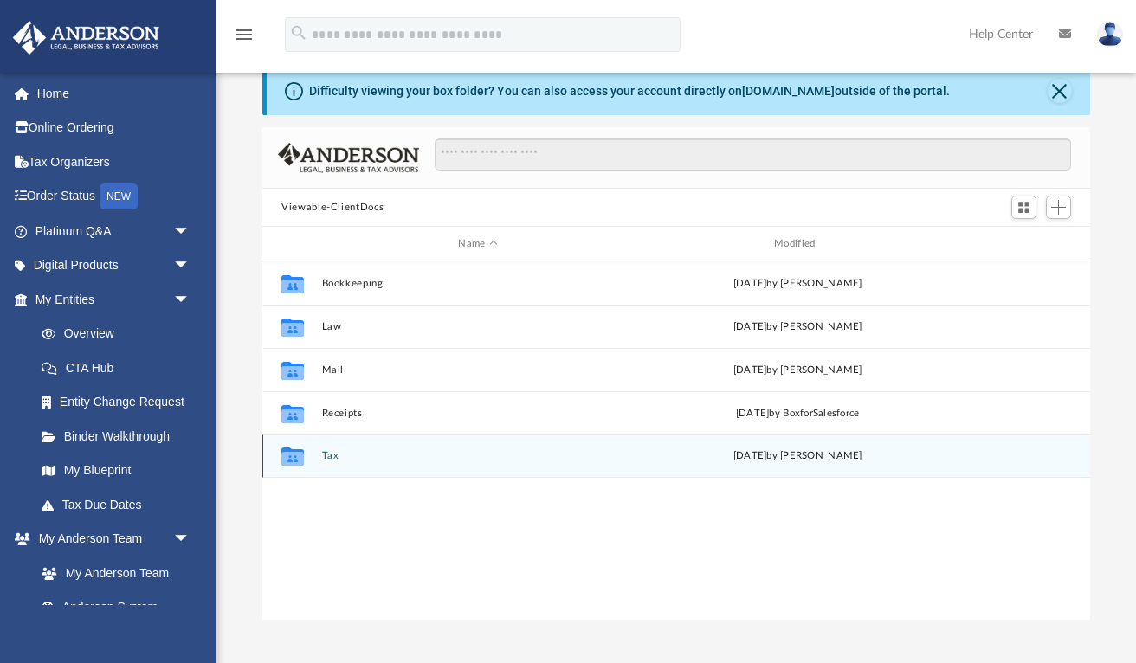
click at [287, 459] on icon "grid" at bounding box center [292, 459] width 23 height 14
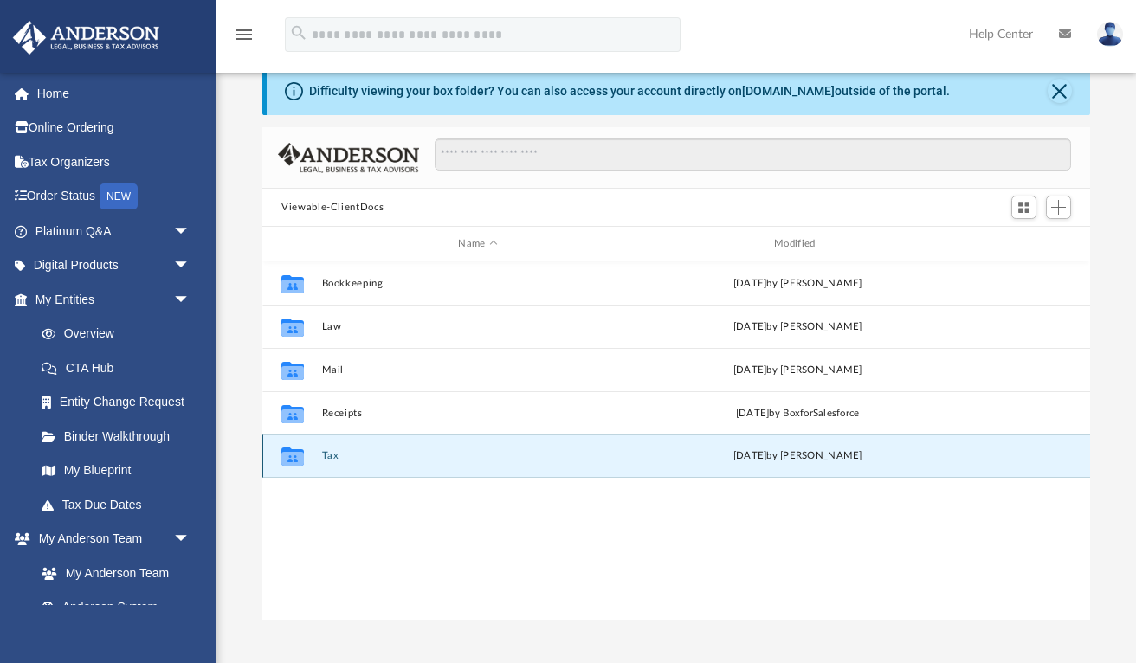
click at [290, 457] on icon "grid" at bounding box center [292, 457] width 23 height 18
click at [292, 457] on icon "grid" at bounding box center [292, 459] width 23 height 14
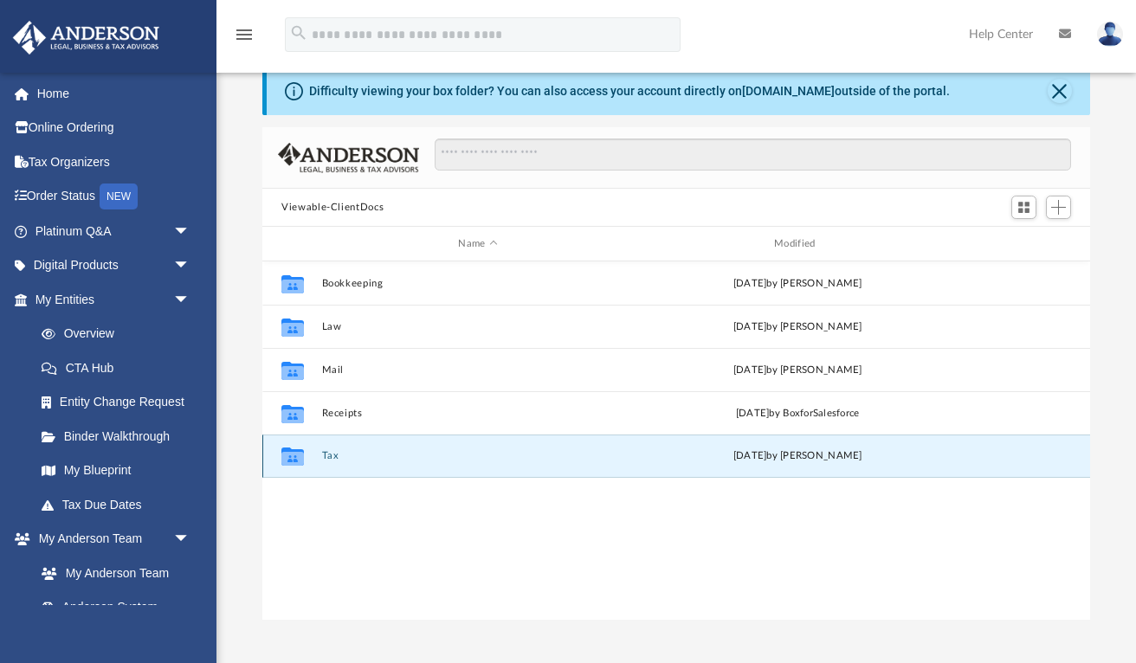
click at [292, 457] on icon "grid" at bounding box center [292, 459] width 23 height 14
click at [319, 519] on div "Collaborated Folder Bookkeeping Wed May 8 2024 by Charles Rogler Collaborated F…" at bounding box center [676, 440] width 828 height 359
click at [59, 90] on link "Home" at bounding box center [114, 93] width 204 height 35
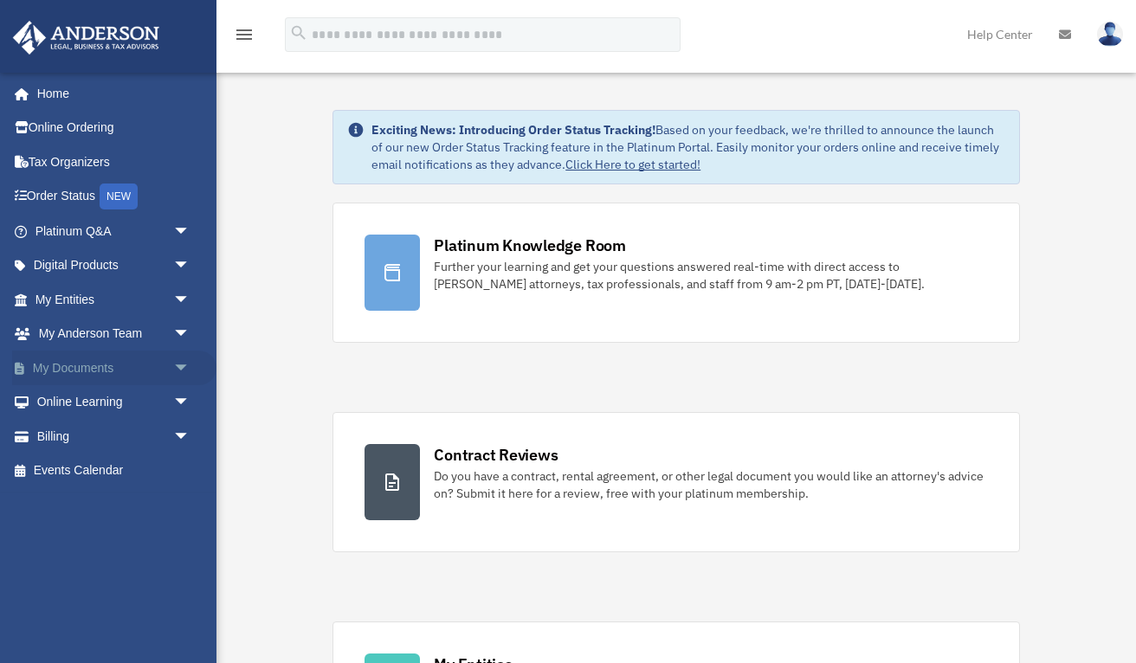
click at [97, 358] on link "My Documents arrow_drop_down" at bounding box center [114, 368] width 204 height 35
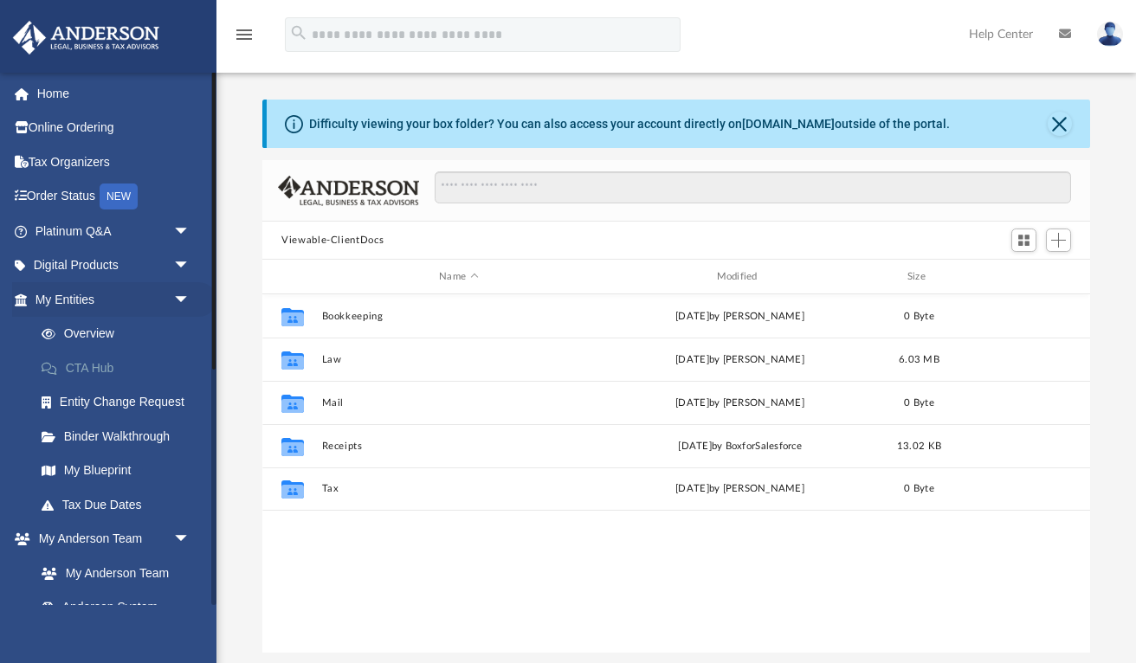
scroll to position [394, 828]
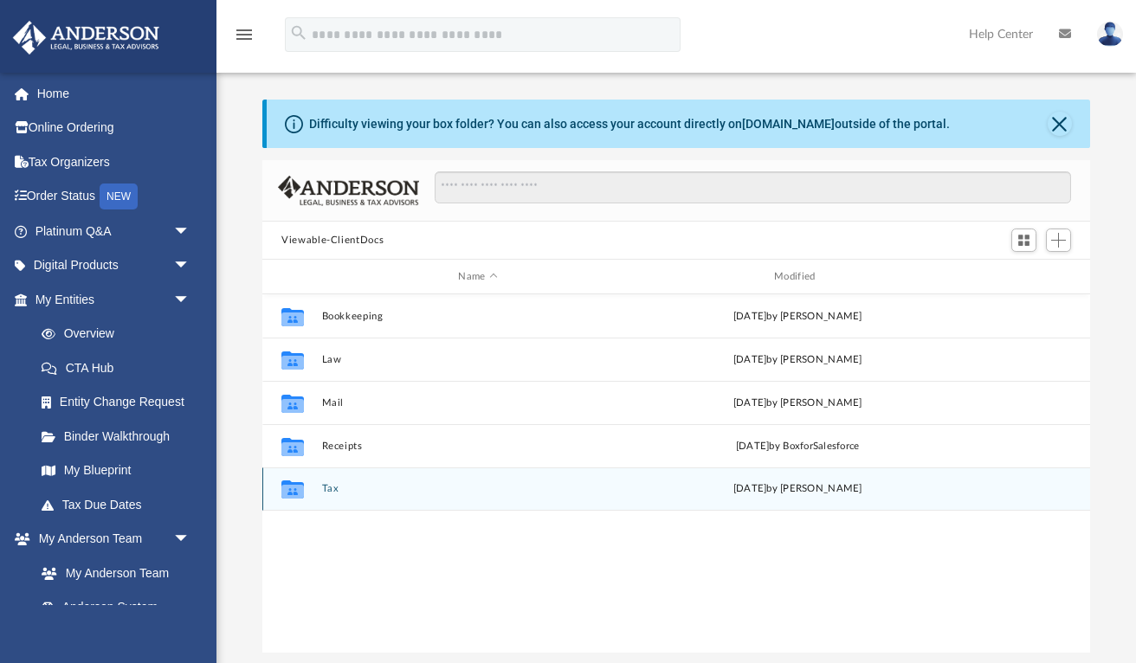
click at [292, 487] on icon "grid" at bounding box center [292, 492] width 23 height 14
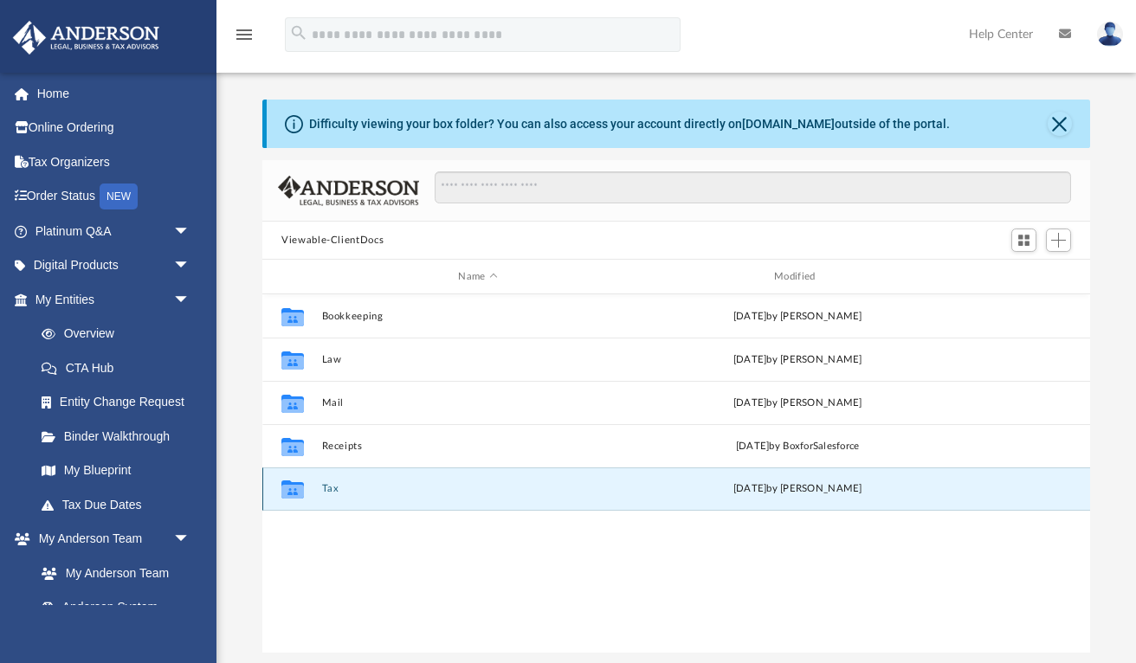
click at [292, 487] on icon "grid" at bounding box center [292, 492] width 23 height 14
click at [305, 491] on icon "Collaborated Folder" at bounding box center [293, 489] width 28 height 28
click at [299, 494] on icon "grid" at bounding box center [292, 492] width 23 height 14
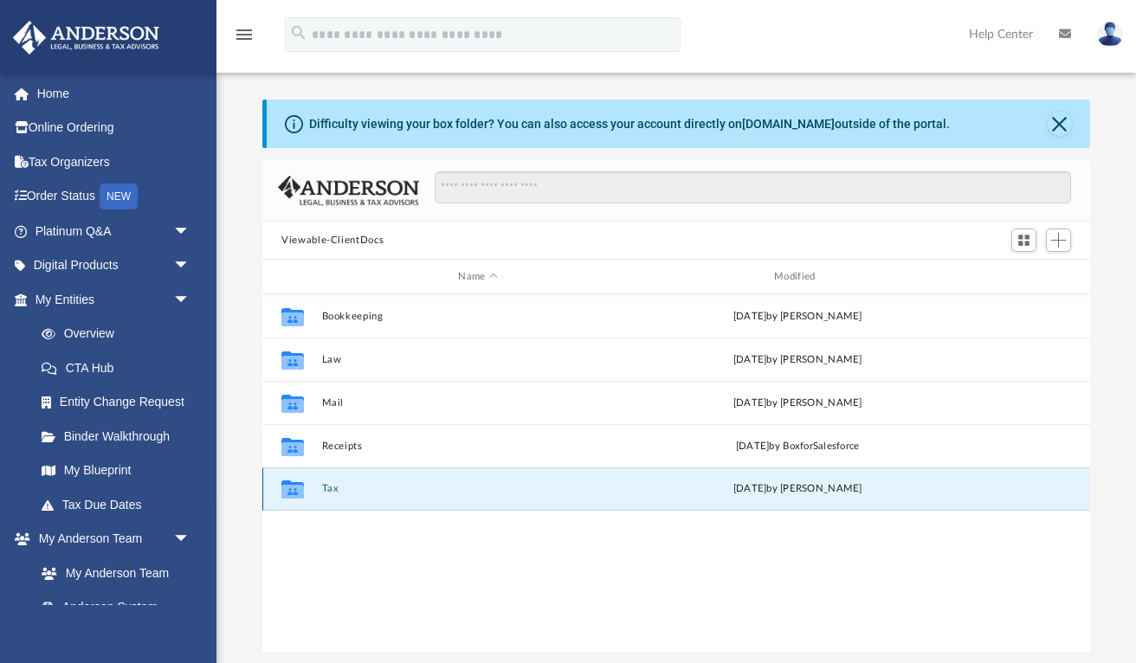
click at [293, 490] on icon "grid" at bounding box center [292, 492] width 23 height 14
click at [366, 239] on button "Viewable-ClientDocs" at bounding box center [332, 241] width 102 height 16
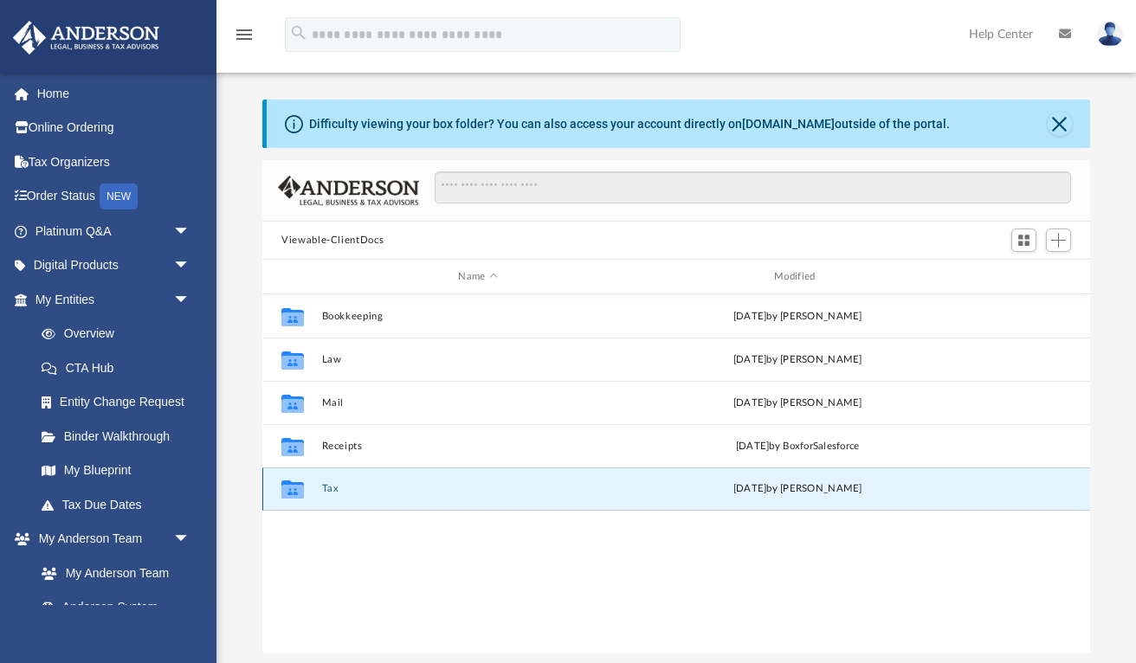
click at [291, 488] on icon "grid" at bounding box center [292, 489] width 23 height 18
click at [1022, 239] on span "Switch to Grid View" at bounding box center [1023, 240] width 15 height 15
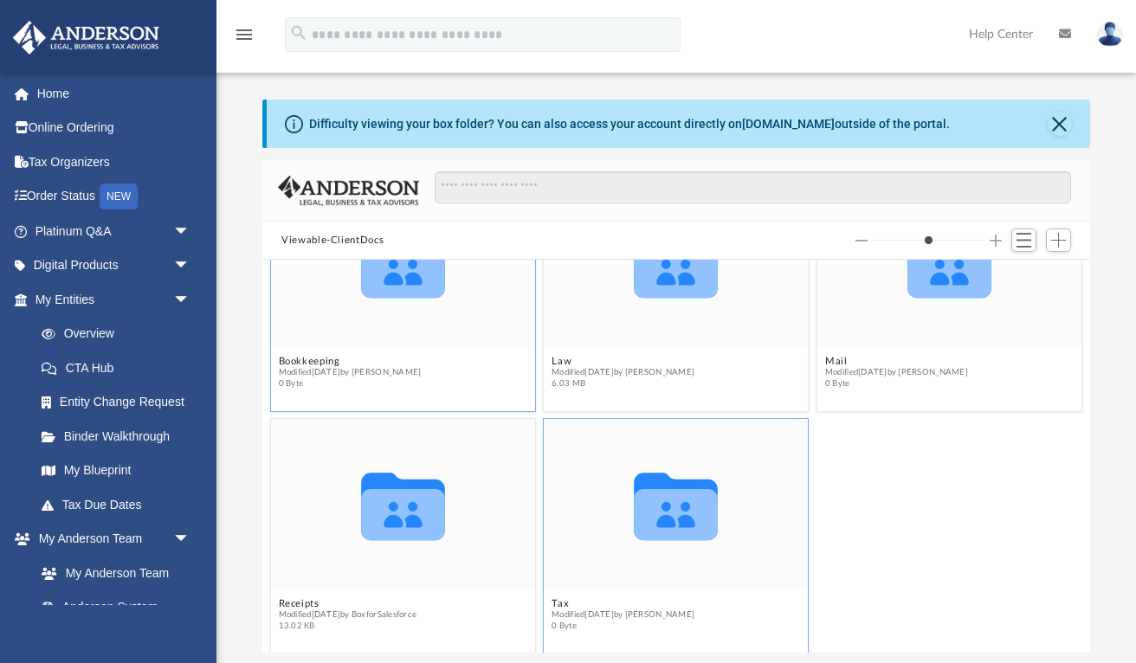
click at [403, 261] on icon "grid" at bounding box center [403, 272] width 84 height 51
click at [400, 300] on icon "Collaborated Folder" at bounding box center [403, 262] width 158 height 103
click at [401, 307] on icon "Collaborated Folder" at bounding box center [403, 262] width 158 height 103
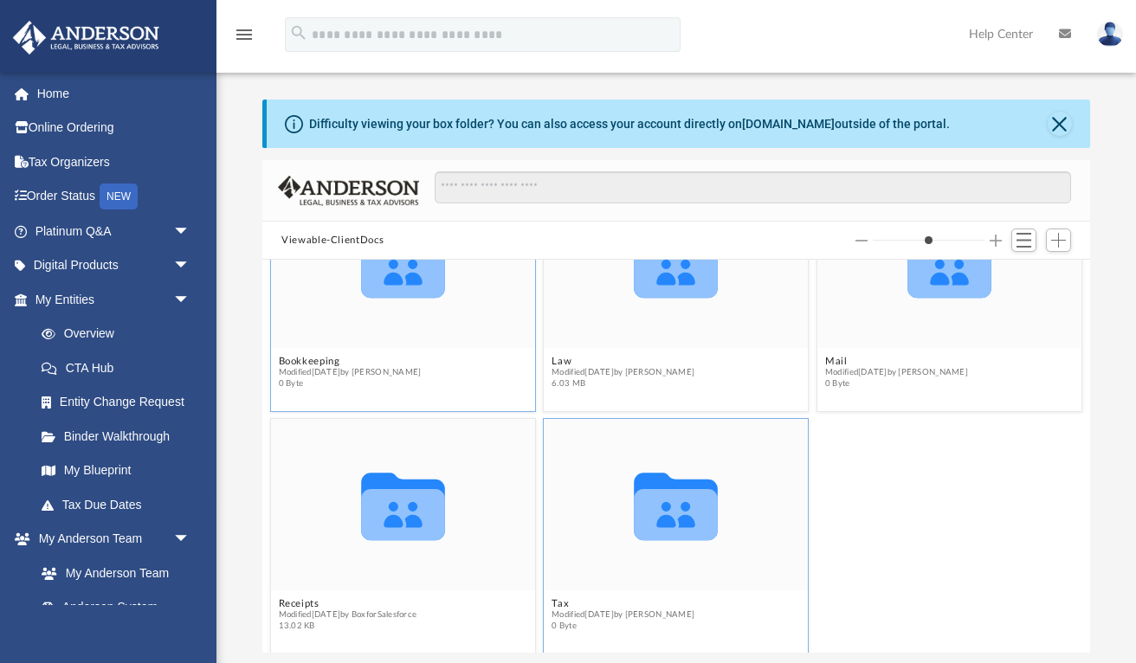
click at [401, 307] on icon "Collaborated Folder" at bounding box center [403, 262] width 158 height 103
click at [416, 363] on button "Bookkeeping" at bounding box center [350, 361] width 143 height 11
type input "*"
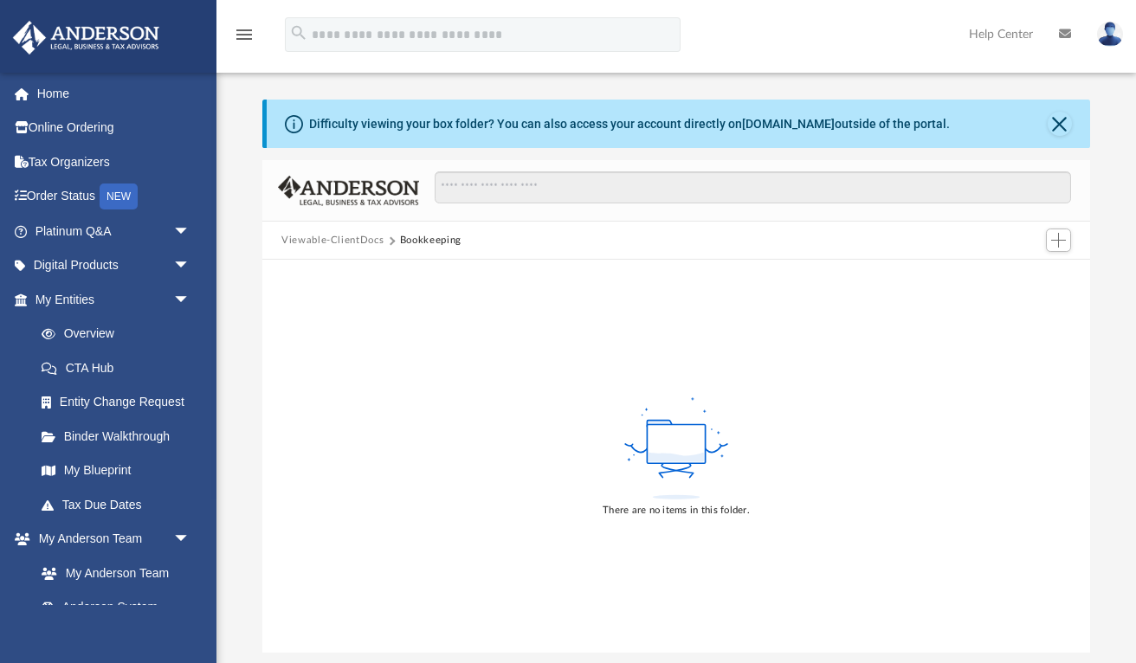
click at [356, 245] on button "Viewable-ClientDocs" at bounding box center [332, 241] width 102 height 16
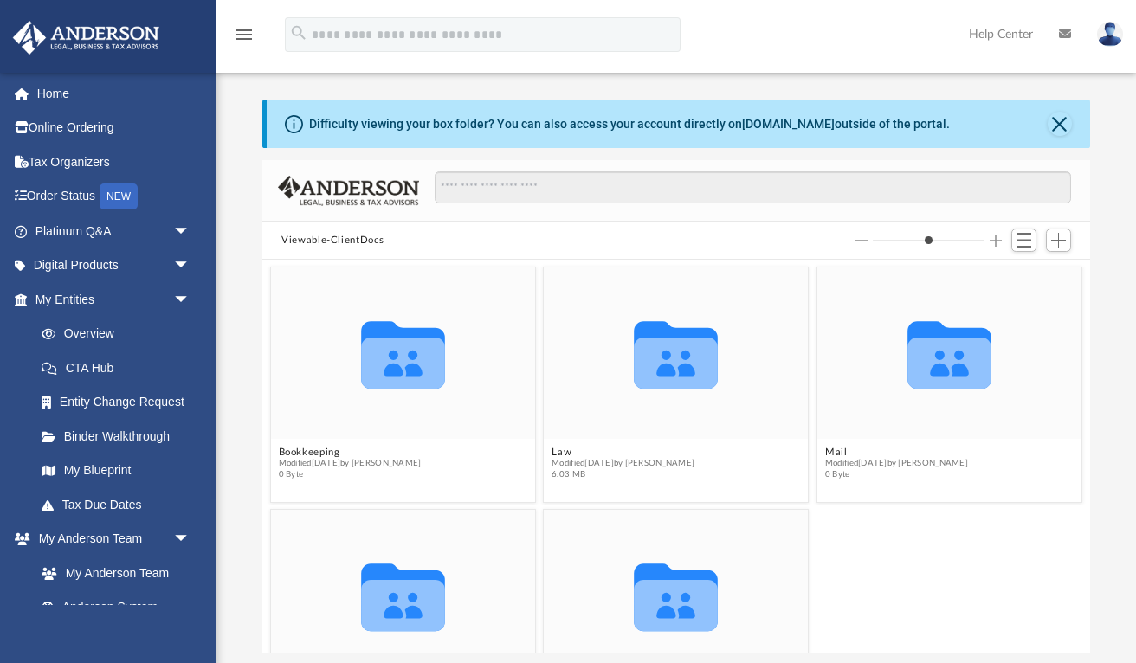
click at [1109, 31] on img at bounding box center [1110, 34] width 26 height 25
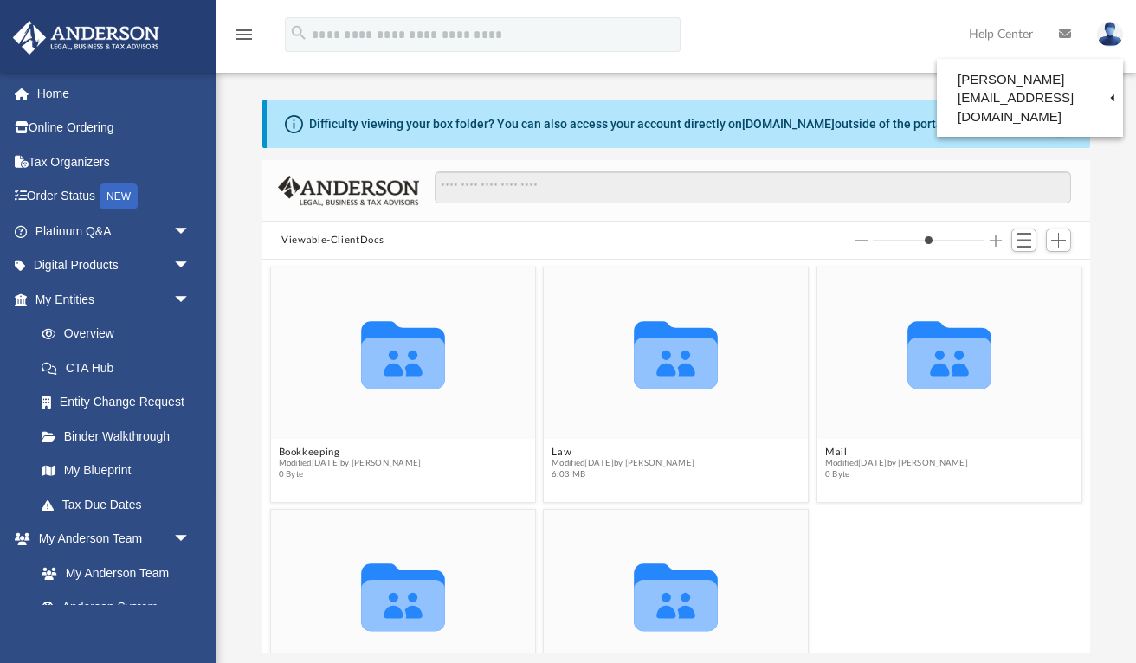
click at [1109, 31] on img at bounding box center [1110, 34] width 26 height 25
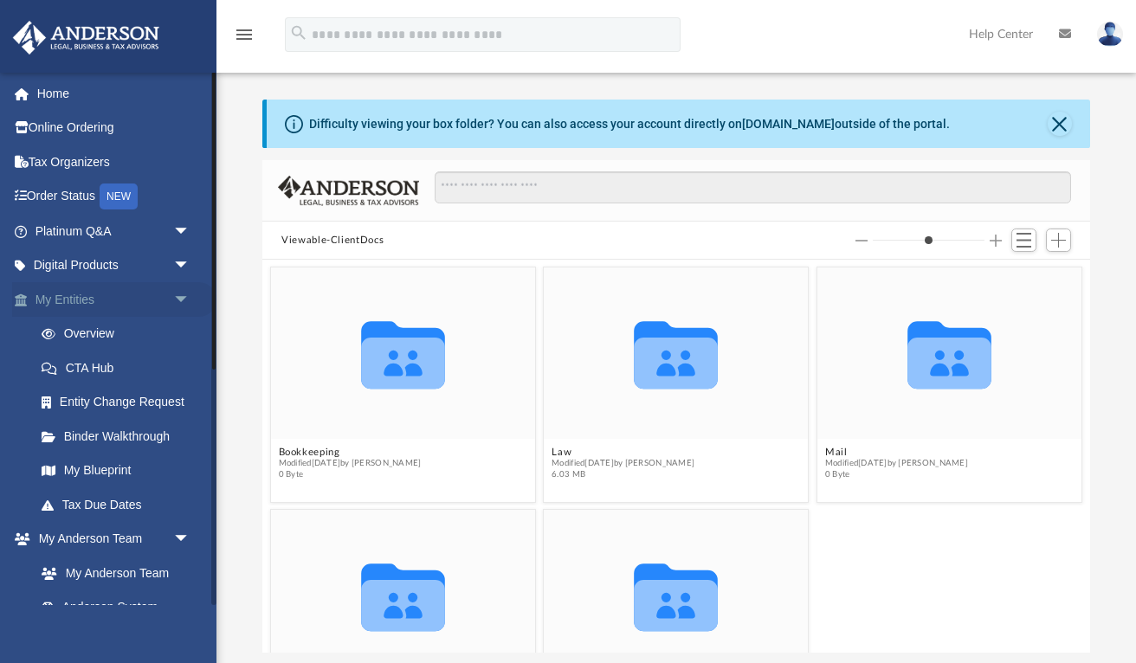
click at [98, 293] on link "My Entities arrow_drop_down" at bounding box center [114, 299] width 204 height 35
click at [182, 294] on span "arrow_drop_down" at bounding box center [190, 299] width 35 height 35
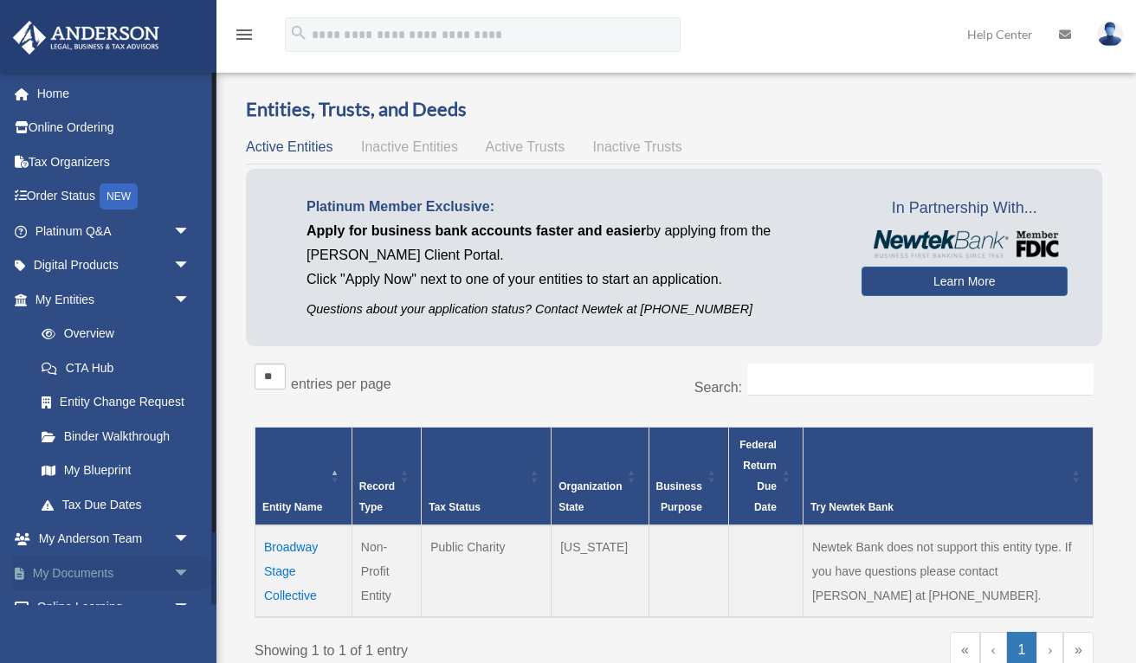
click at [106, 559] on link "My Documents arrow_drop_down" at bounding box center [114, 573] width 204 height 35
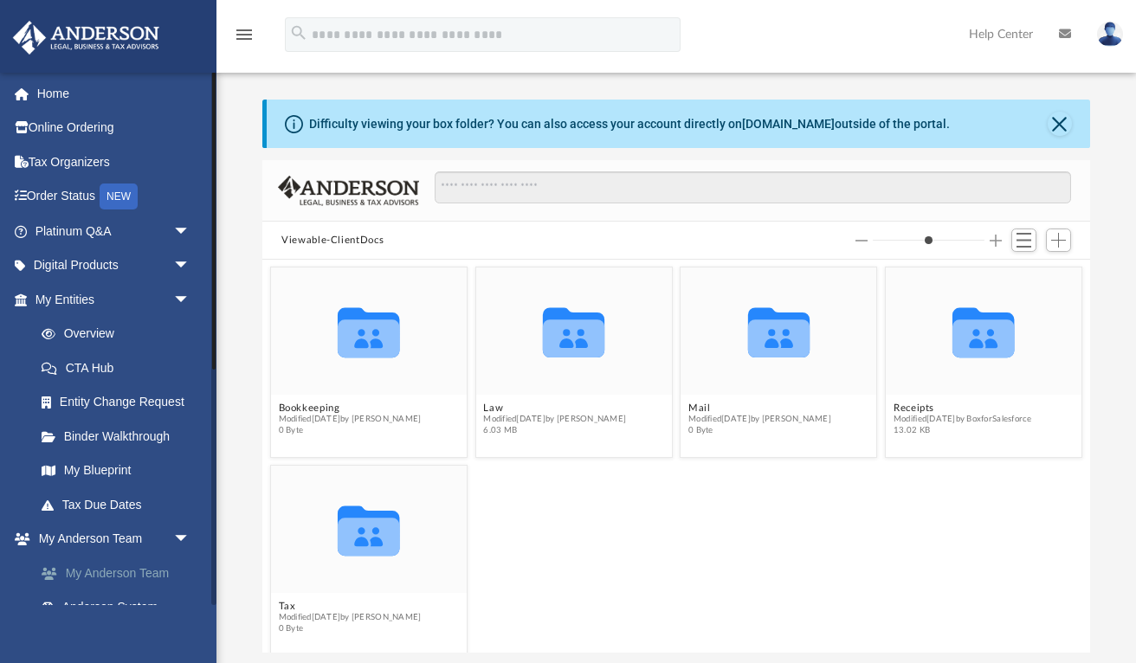
scroll to position [394, 828]
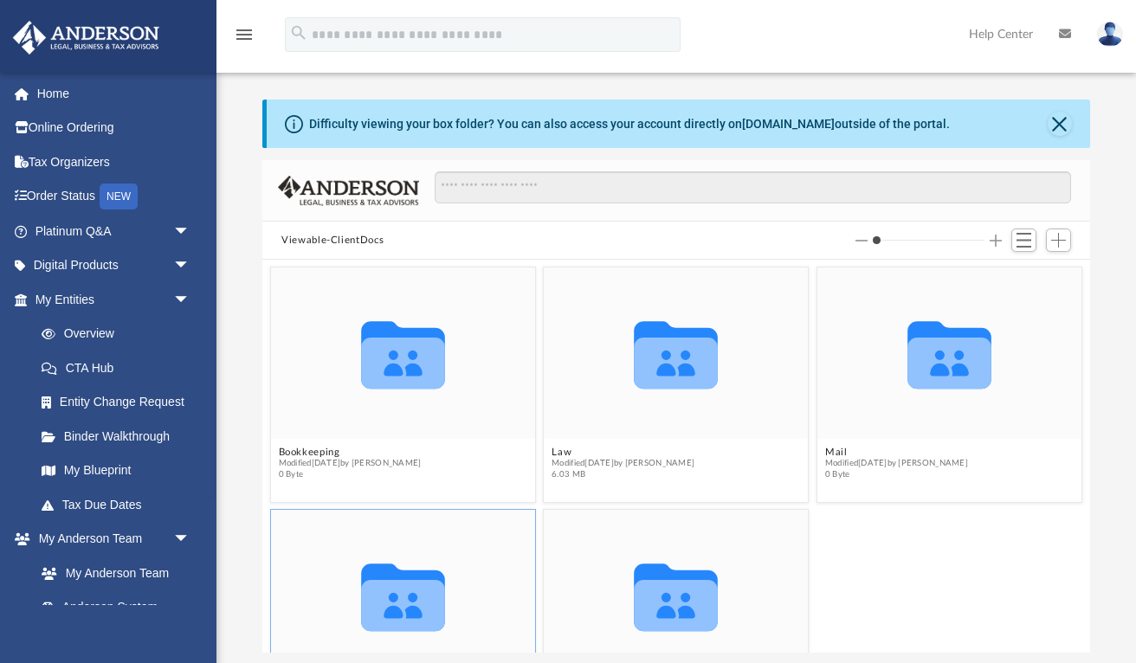
click at [413, 588] on icon "grid" at bounding box center [403, 605] width 84 height 51
click at [1025, 235] on span "Switch to List View" at bounding box center [1023, 240] width 15 height 15
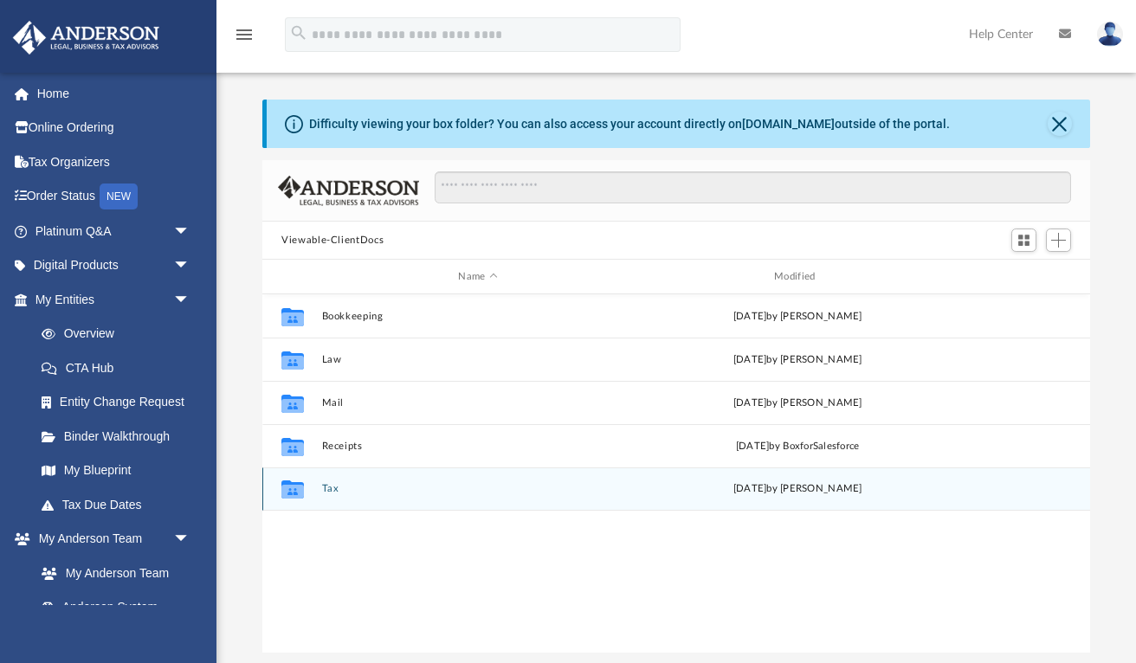
click at [294, 483] on icon "grid" at bounding box center [292, 489] width 23 height 18
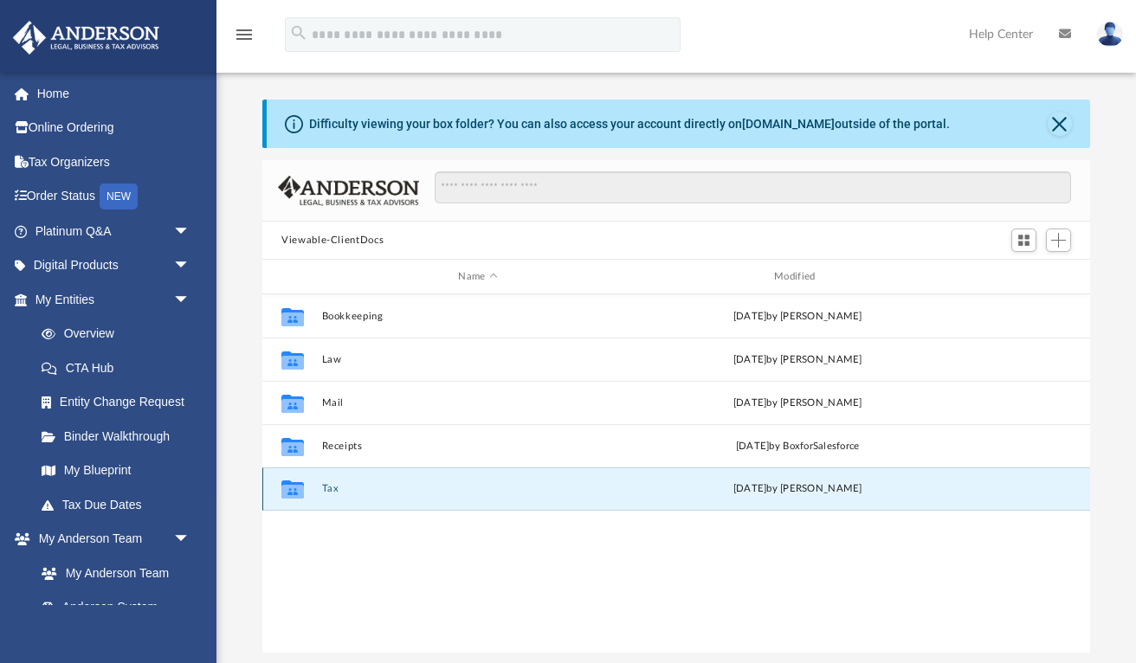
click at [294, 483] on icon "grid" at bounding box center [292, 489] width 23 height 18
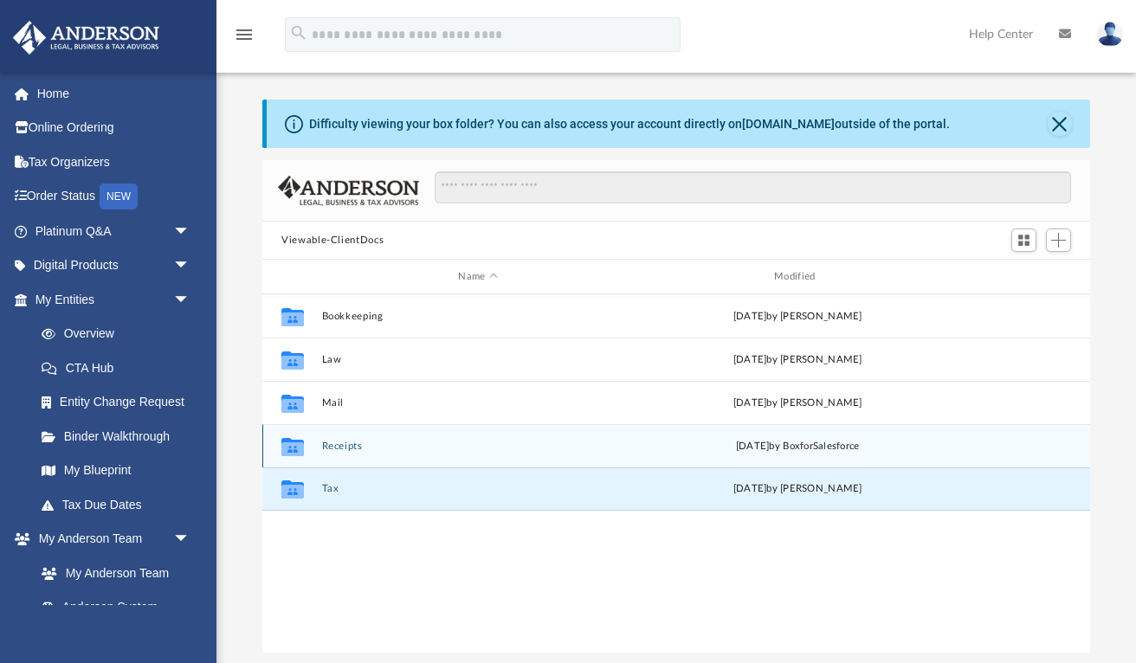
click at [289, 445] on icon "grid" at bounding box center [292, 449] width 23 height 14
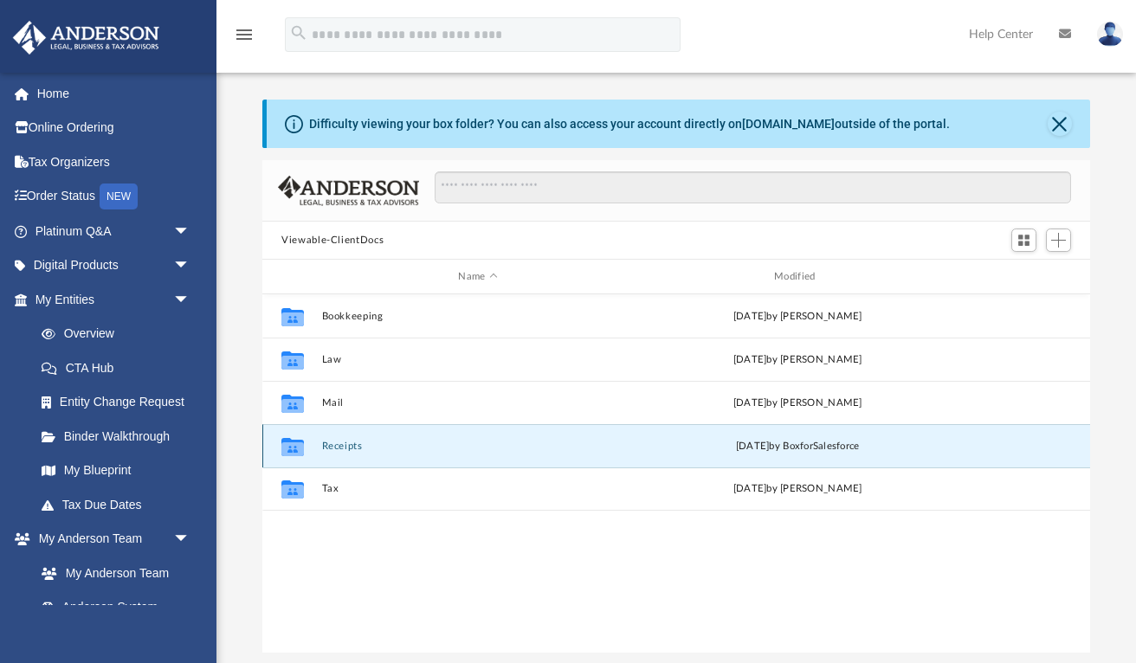
click at [289, 445] on icon "grid" at bounding box center [292, 449] width 23 height 14
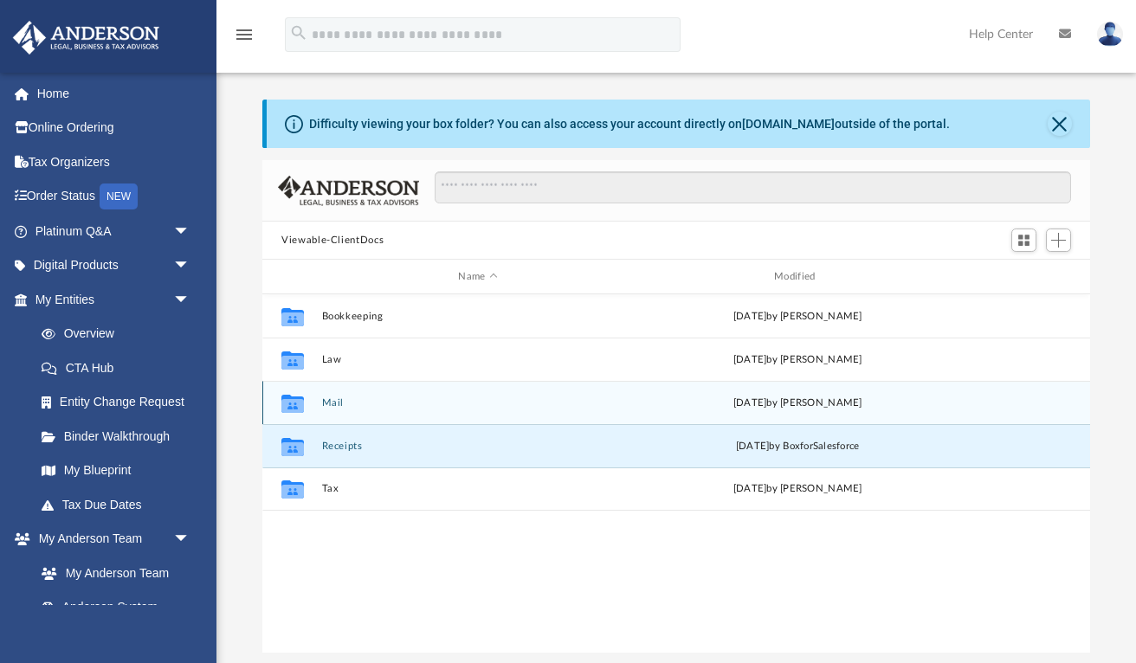
click at [293, 403] on icon "grid" at bounding box center [292, 405] width 23 height 14
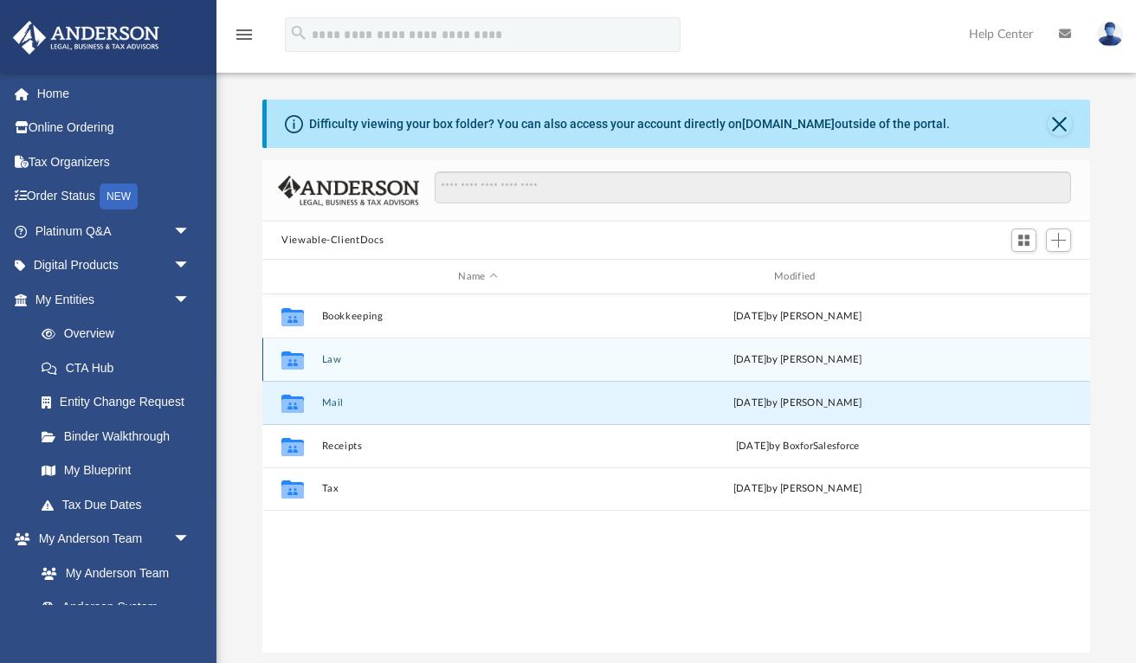
click at [291, 363] on icon "grid" at bounding box center [292, 360] width 23 height 18
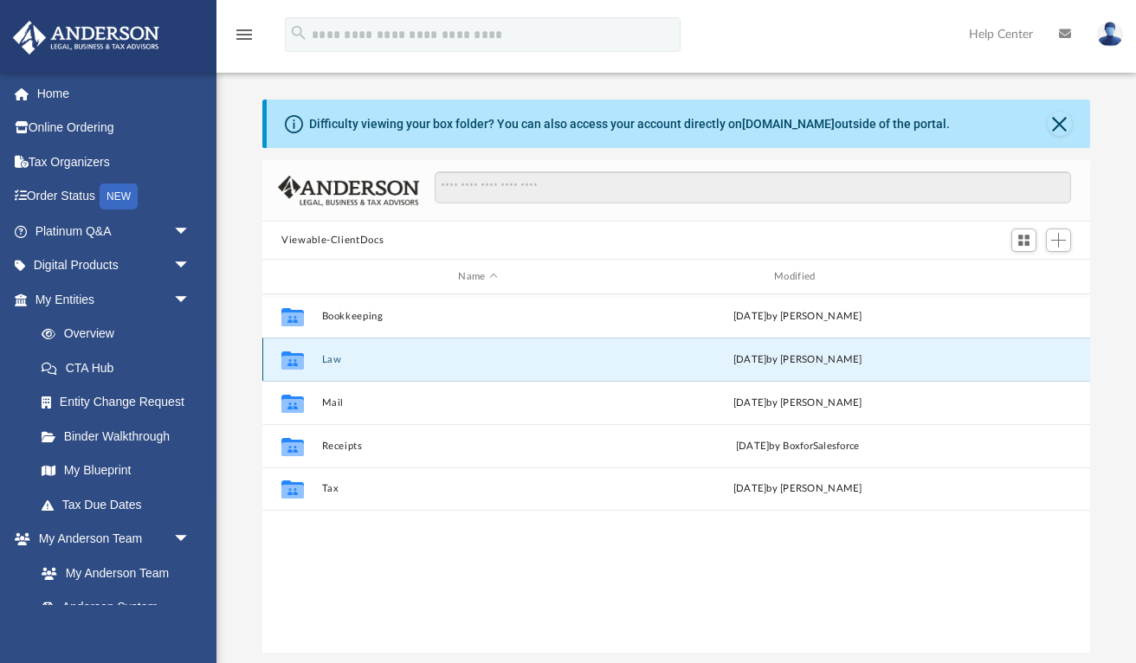
click at [291, 363] on icon "grid" at bounding box center [292, 360] width 23 height 18
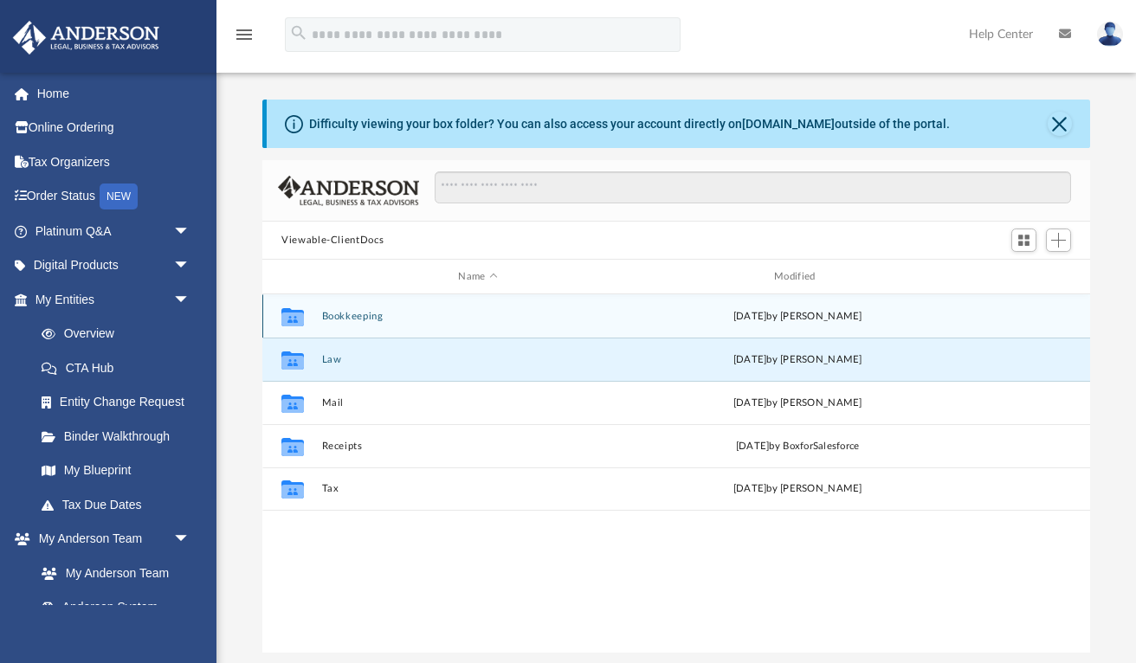
click at [292, 311] on icon "grid" at bounding box center [292, 316] width 23 height 18
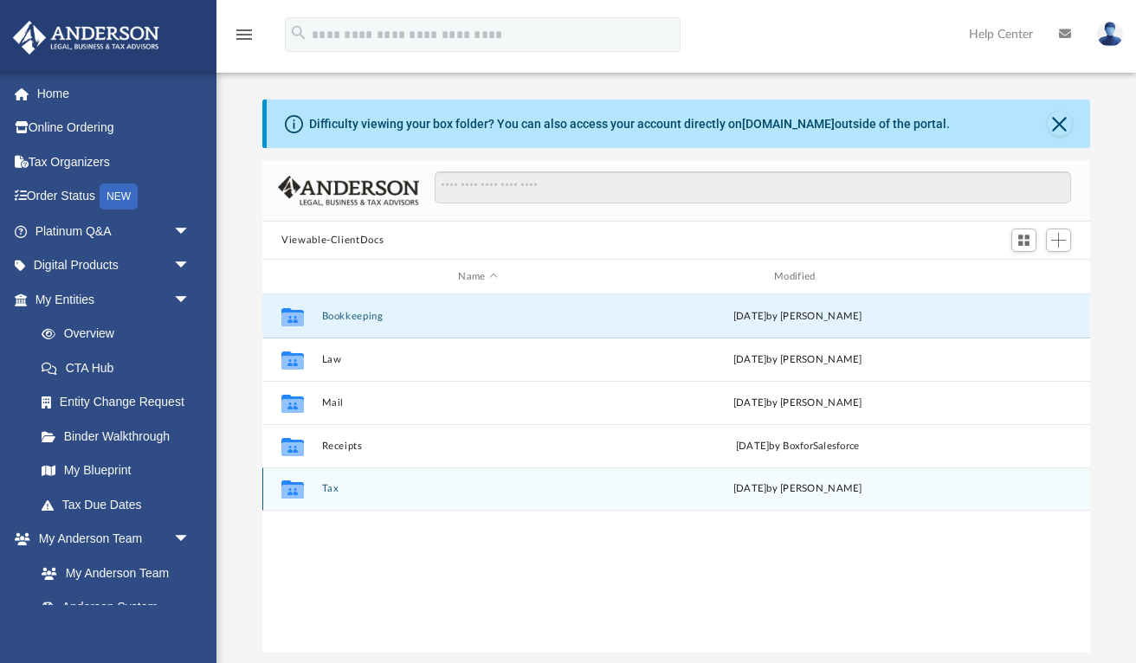
click at [294, 492] on icon "grid" at bounding box center [292, 489] width 23 height 18
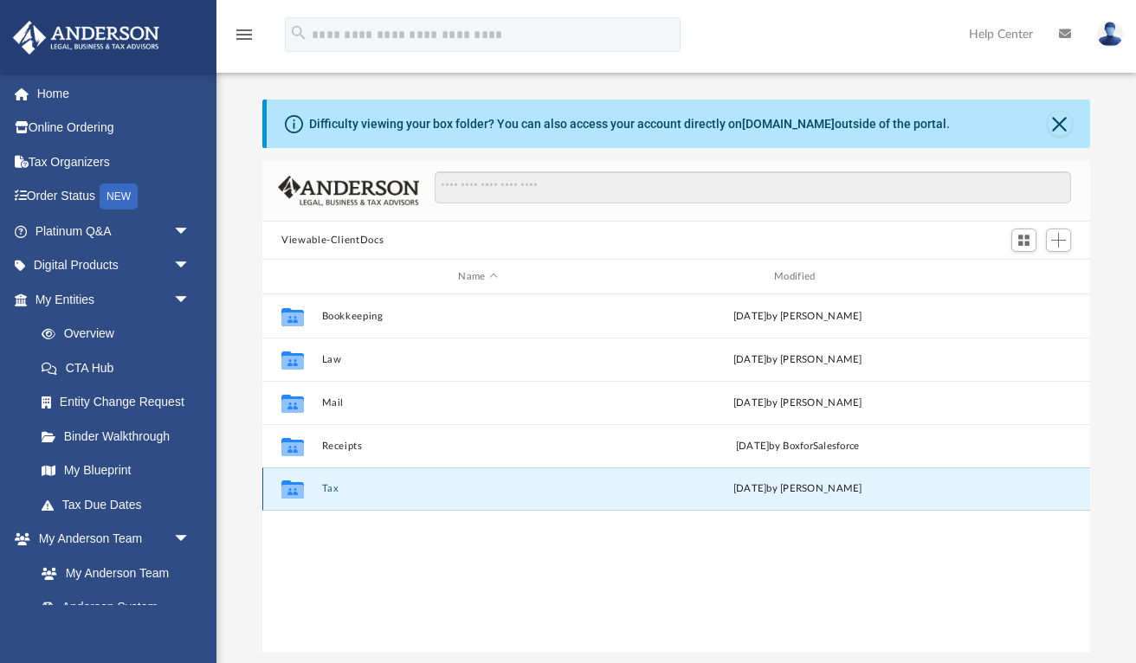
click at [294, 492] on icon "grid" at bounding box center [292, 489] width 23 height 18
click at [1061, 124] on button "Close" at bounding box center [1059, 124] width 24 height 24
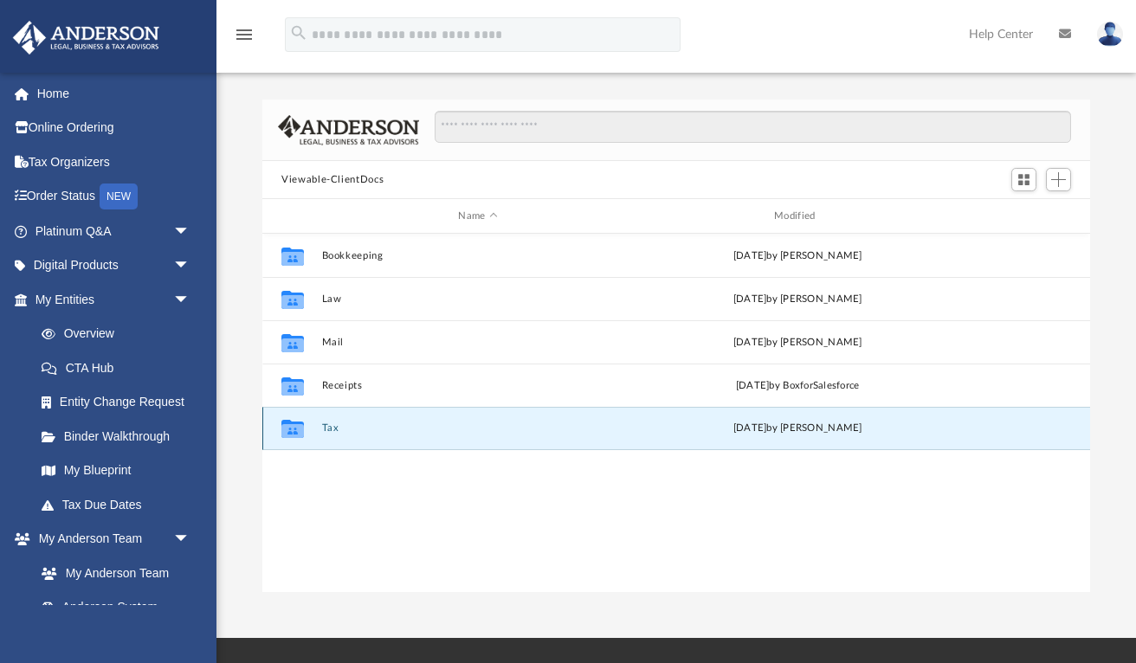
click at [289, 432] on icon "grid" at bounding box center [292, 429] width 23 height 18
click at [307, 487] on div "Collaborated Folder Bookkeeping [DATE] by [PERSON_NAME] Collaborated Folder Law…" at bounding box center [676, 413] width 828 height 359
click at [292, 429] on icon "grid" at bounding box center [292, 431] width 23 height 14
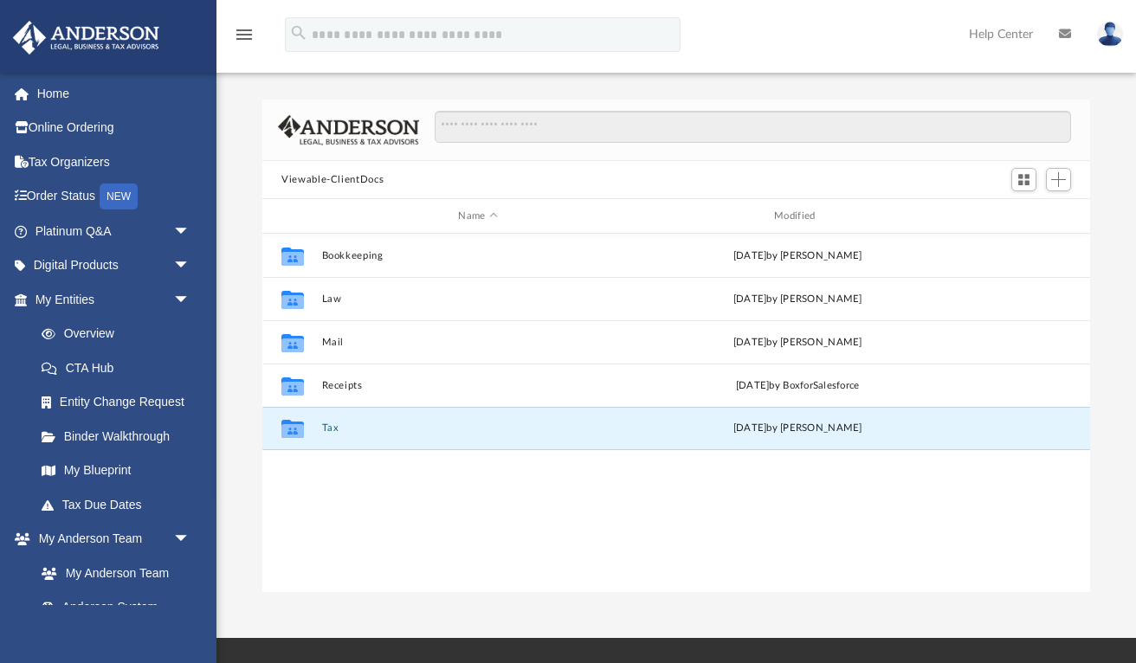
click at [307, 475] on div "Collaborated Folder Bookkeeping [DATE] by [PERSON_NAME] Collaborated Folder Law…" at bounding box center [676, 413] width 828 height 359
click at [291, 431] on icon "grid" at bounding box center [292, 429] width 23 height 18
click at [337, 510] on div "Collaborated Folder Bookkeeping [DATE] by [PERSON_NAME] Collaborated Folder Law…" at bounding box center [676, 413] width 828 height 359
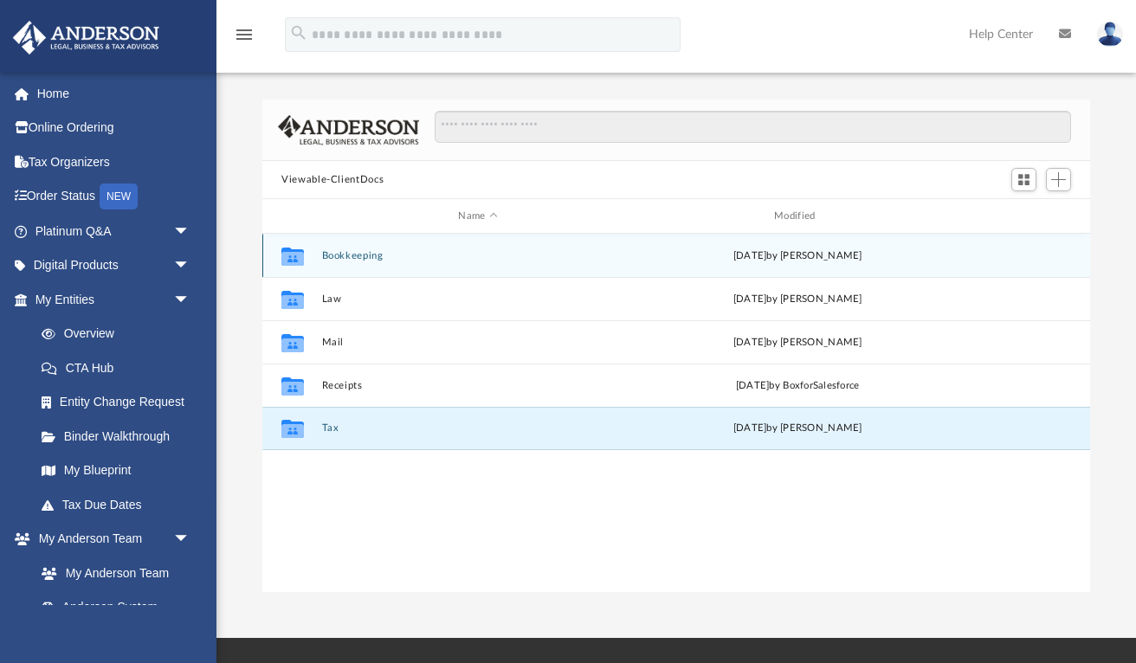
click at [287, 255] on icon "grid" at bounding box center [292, 258] width 23 height 14
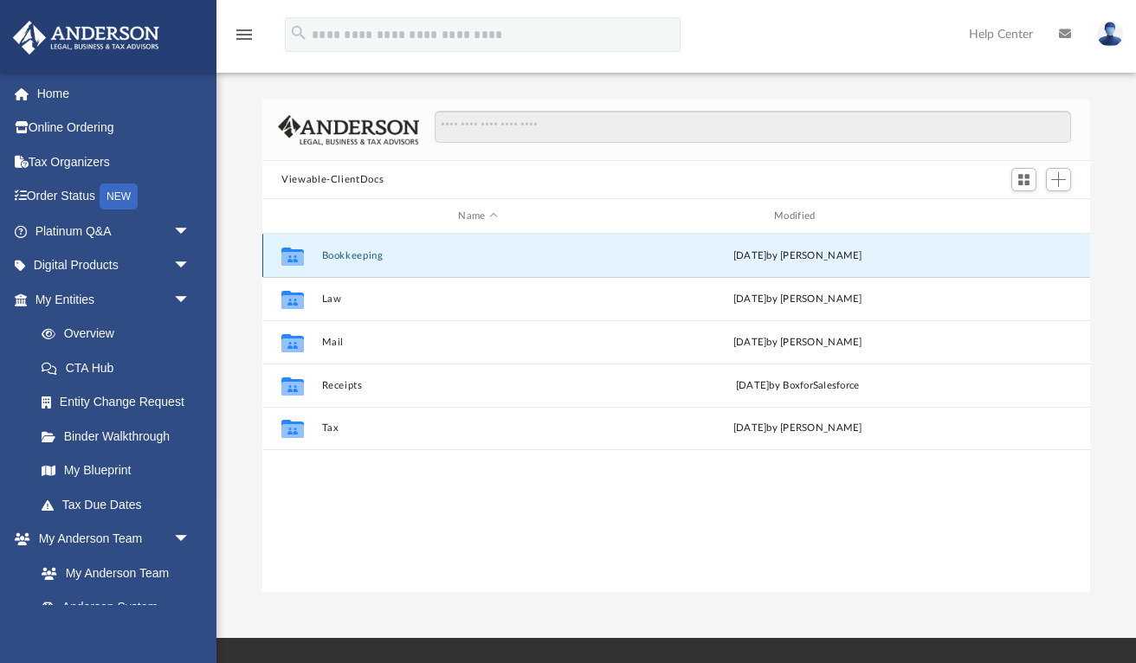
click at [287, 255] on icon "grid" at bounding box center [292, 258] width 23 height 14
click at [355, 451] on div "Collaborated Folder Bookkeeping [DATE] by [PERSON_NAME] Collaborated Folder Law…" at bounding box center [676, 413] width 828 height 359
click at [337, 522] on div "Collaborated Folder Bookkeeping [DATE] by [PERSON_NAME] Collaborated Folder Law…" at bounding box center [676, 413] width 828 height 359
